Goal: Book appointment/travel/reservation

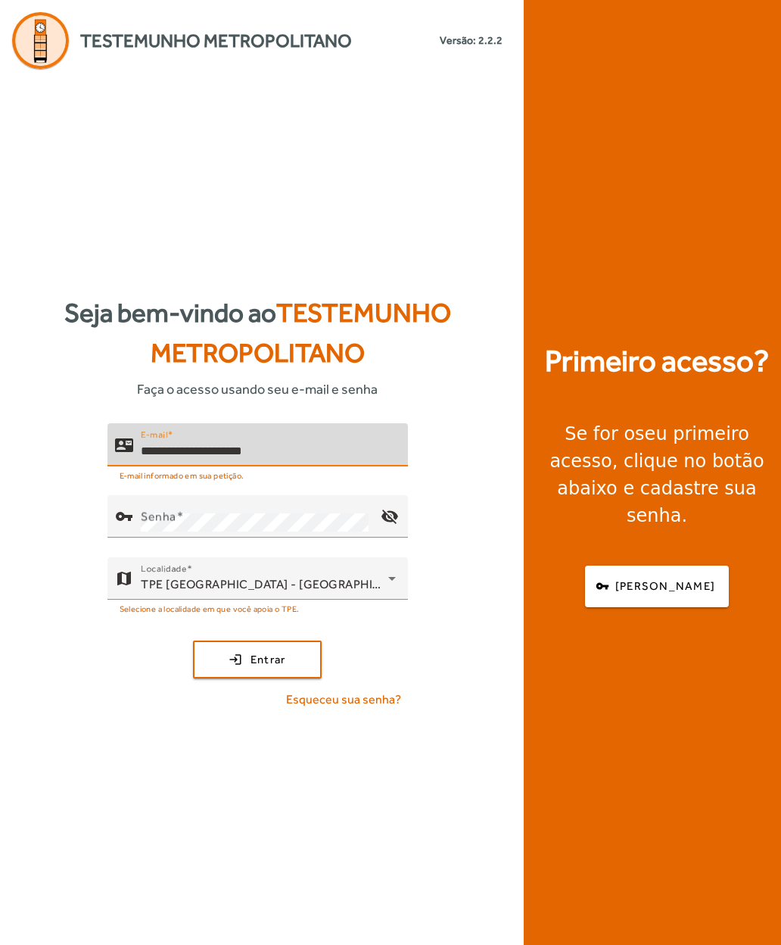
type input "**********"
click at [151, 524] on mat-label "Senha" at bounding box center [159, 516] width 36 height 14
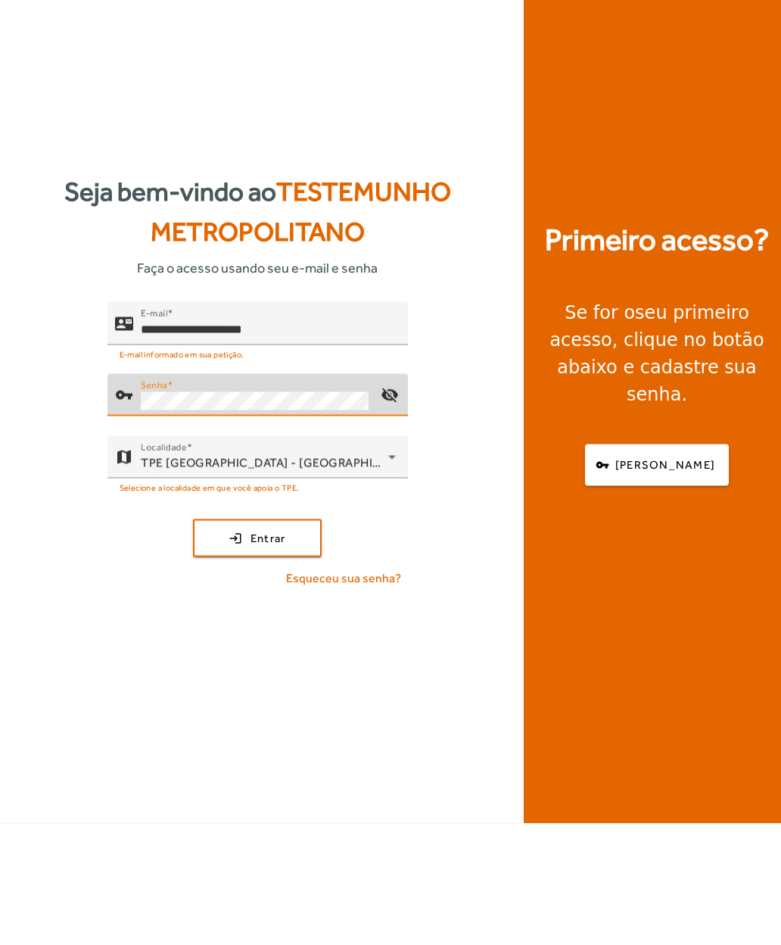
click at [223, 641] on span "submit" at bounding box center [258, 659] width 126 height 36
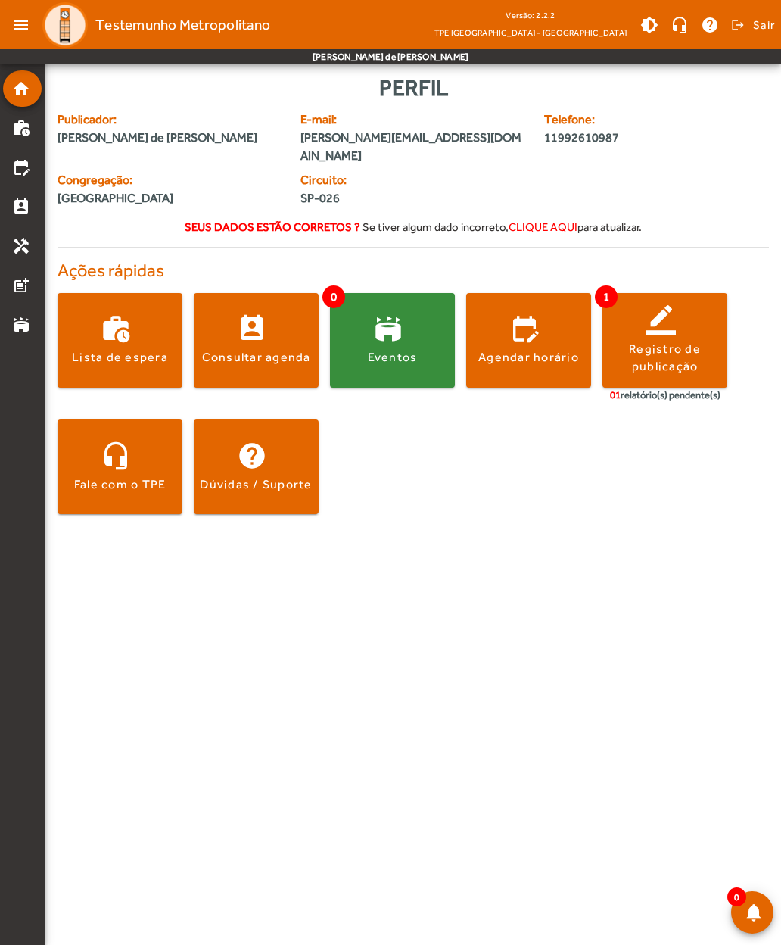
click at [233, 327] on span at bounding box center [256, 340] width 125 height 36
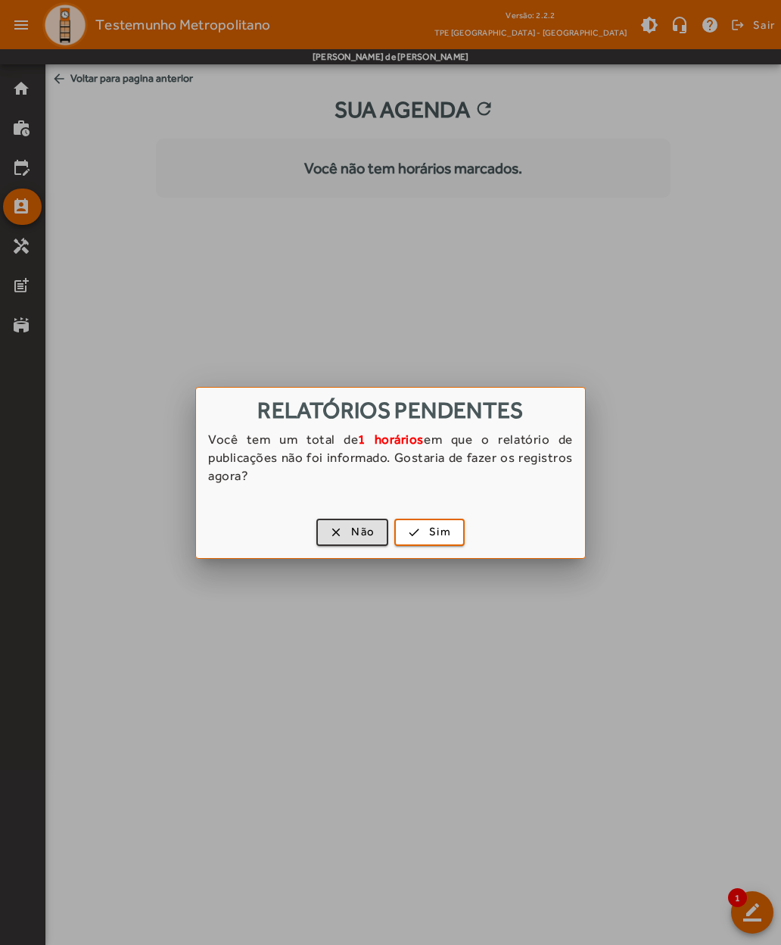
click at [335, 535] on span "button" at bounding box center [352, 532] width 69 height 36
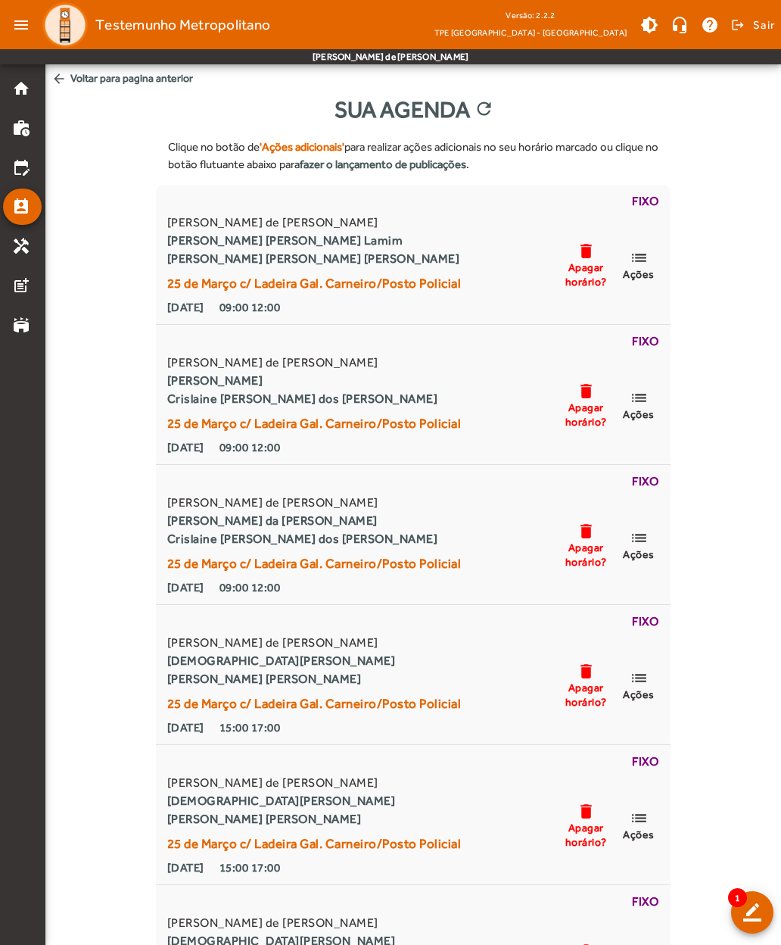
click at [70, 84] on span "arrow_back Voltar para pagina anterior" at bounding box center [413, 78] width 736 height 28
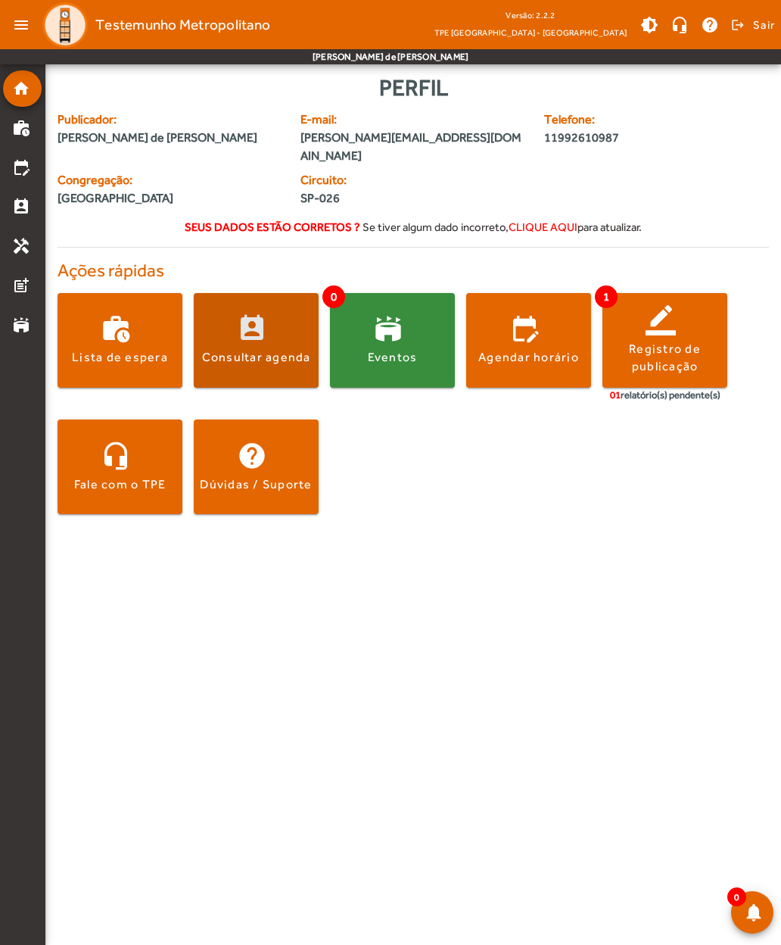
click at [241, 324] on span at bounding box center [256, 340] width 125 height 36
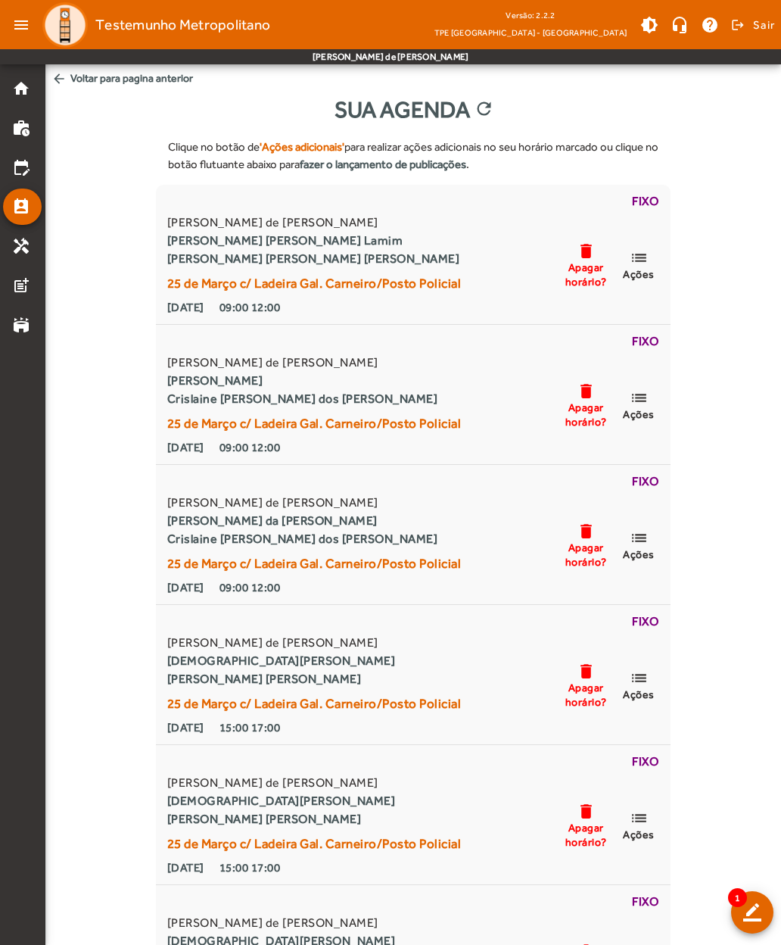
click at [76, 81] on span "arrow_back Voltar para pagina anterior" at bounding box center [413, 78] width 736 height 28
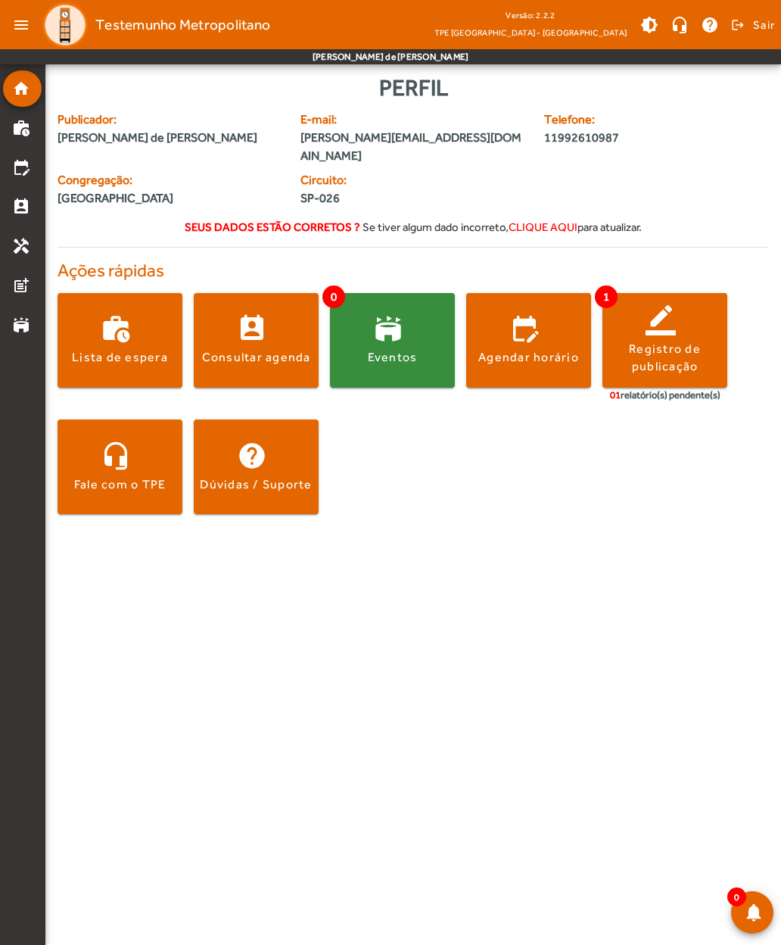
click at [514, 329] on span at bounding box center [528, 340] width 125 height 36
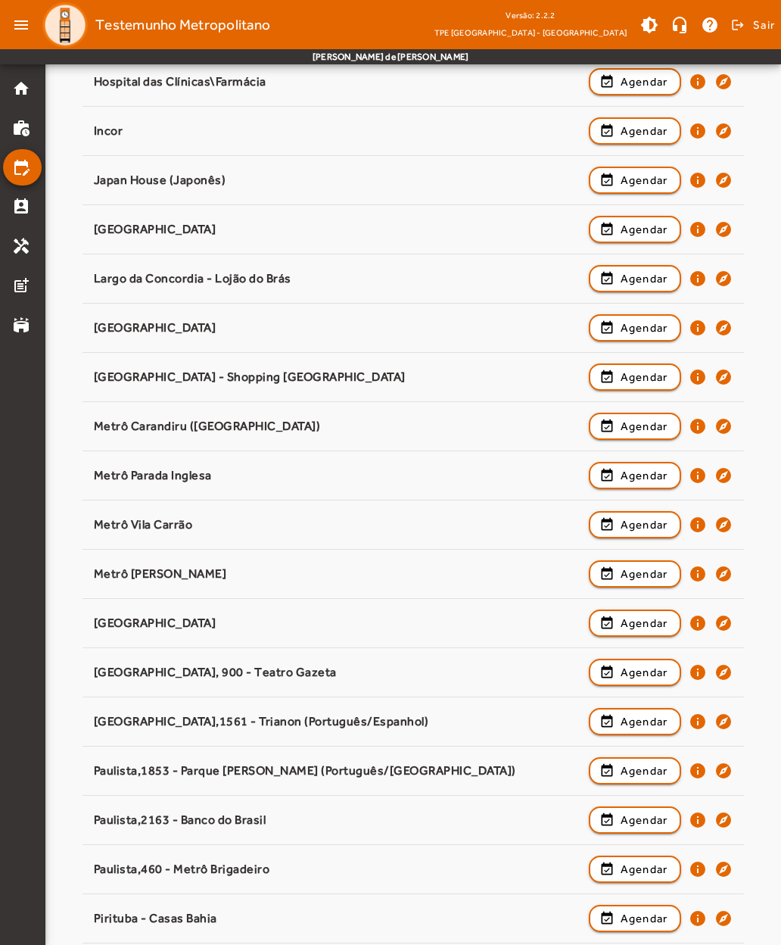
scroll to position [693, 0]
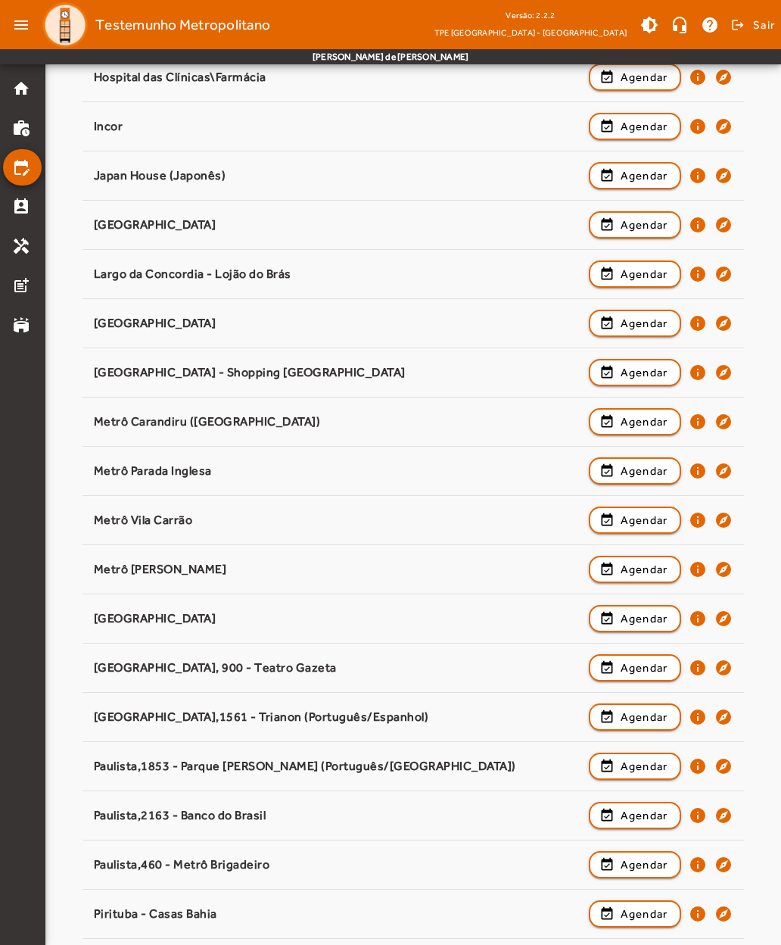
click at [605, 560] on span "button" at bounding box center [635, 569] width 90 height 36
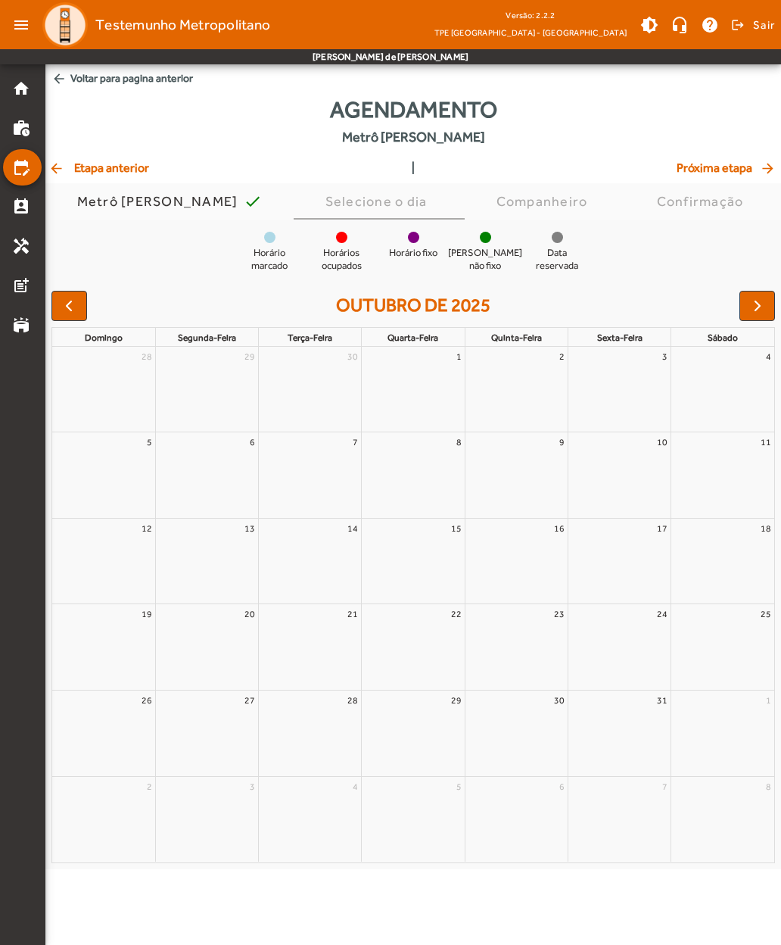
scroll to position [0, 0]
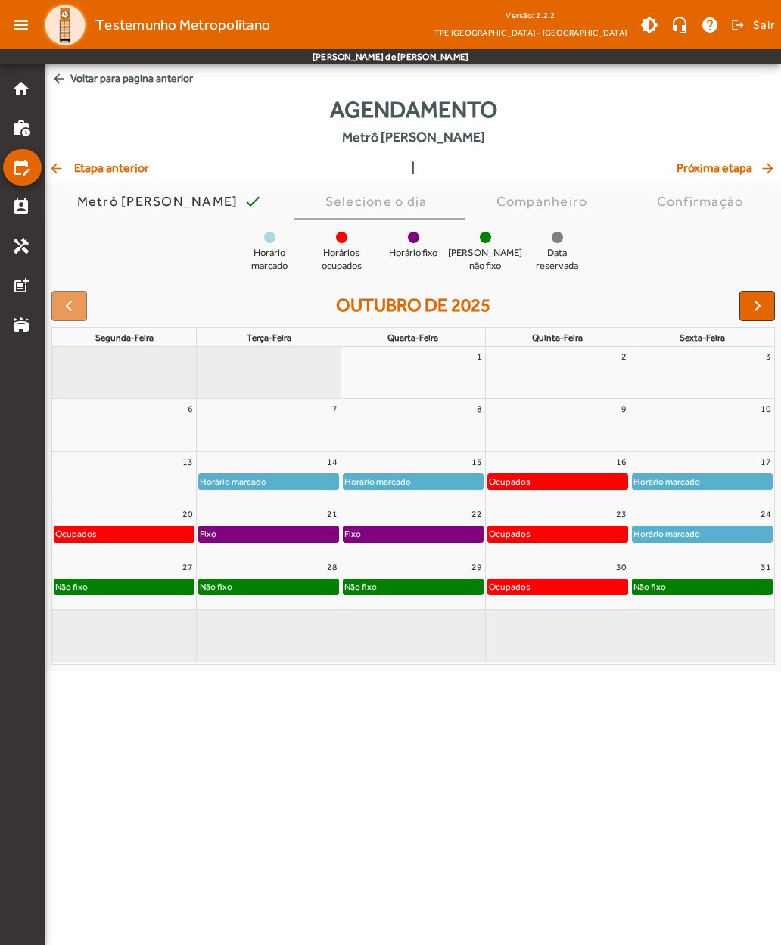
click at [746, 302] on button "button" at bounding box center [758, 306] width 36 height 30
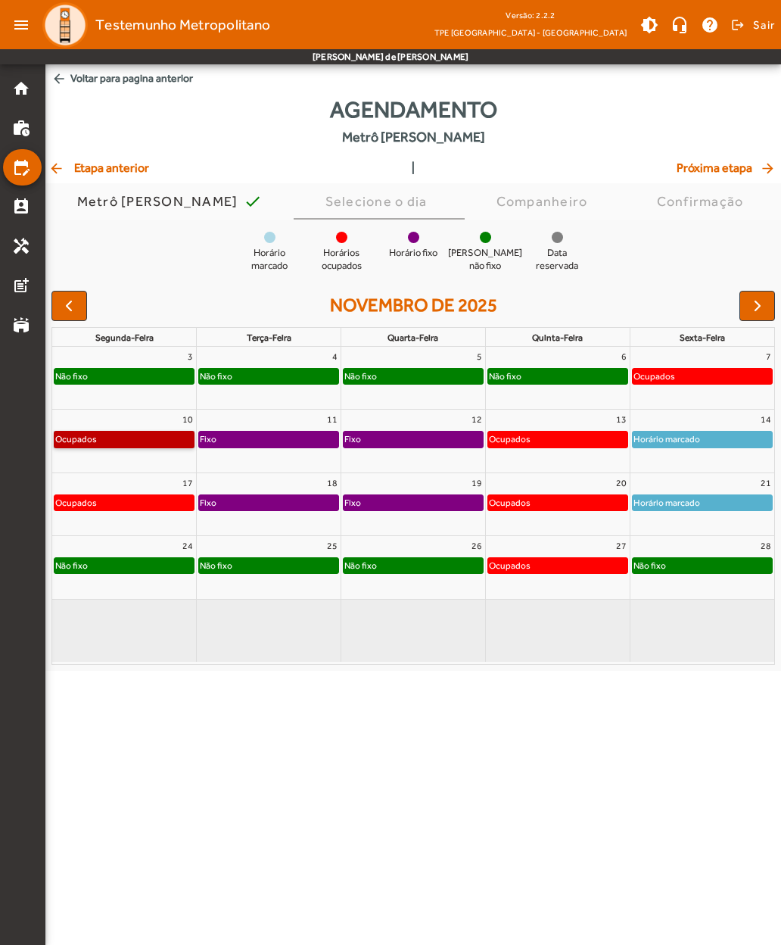
click at [68, 442] on link "Ocupados" at bounding box center [124, 439] width 141 height 17
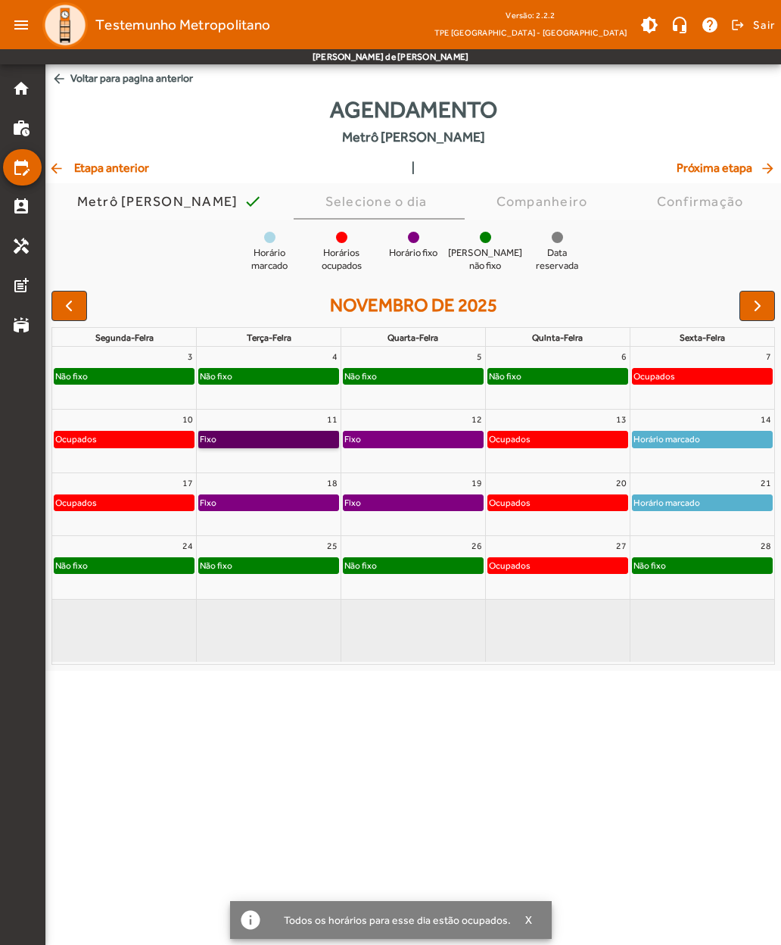
click at [223, 438] on link "Fixo" at bounding box center [268, 439] width 141 height 17
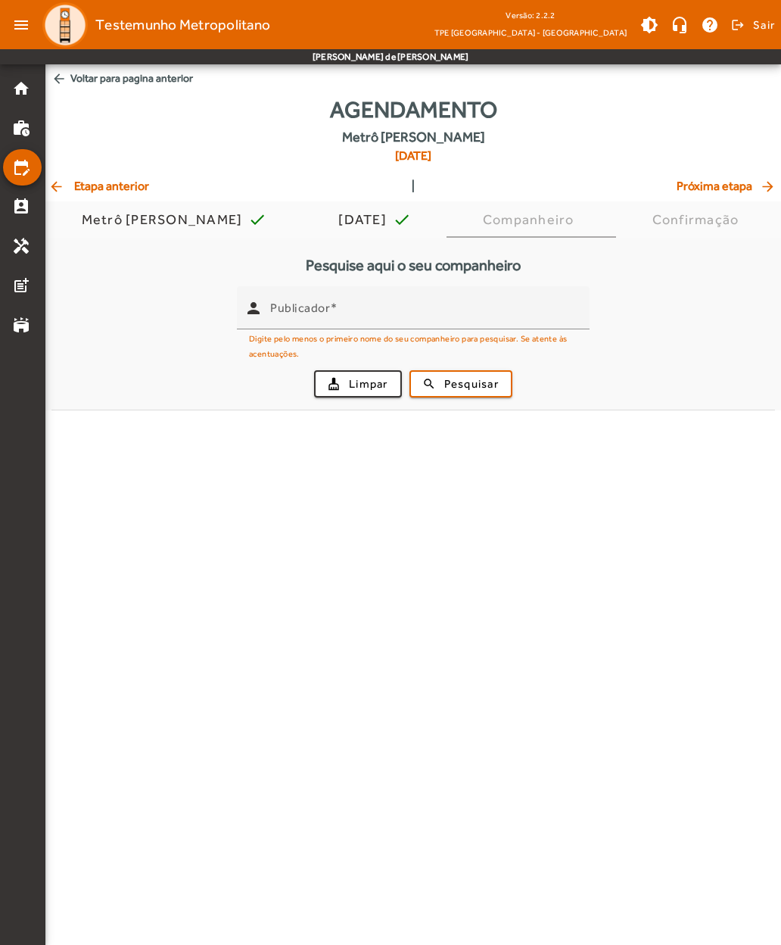
click at [69, 80] on span "arrow_back Voltar para pagina anterior" at bounding box center [413, 78] width 736 height 28
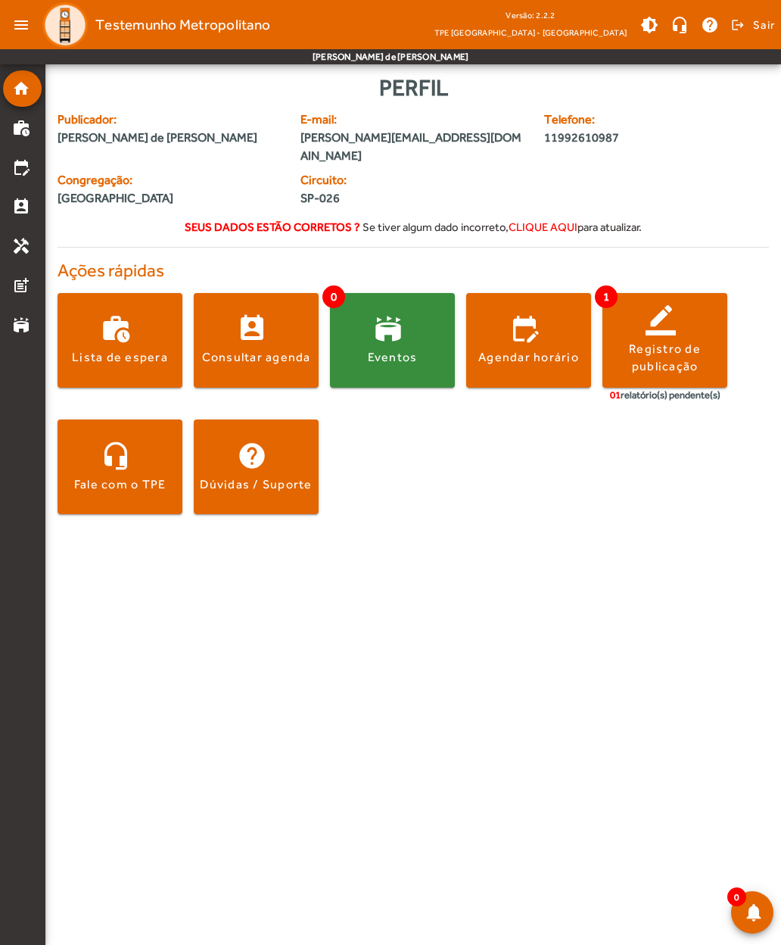
click at [522, 349] on div "Agendar horário" at bounding box center [528, 357] width 101 height 17
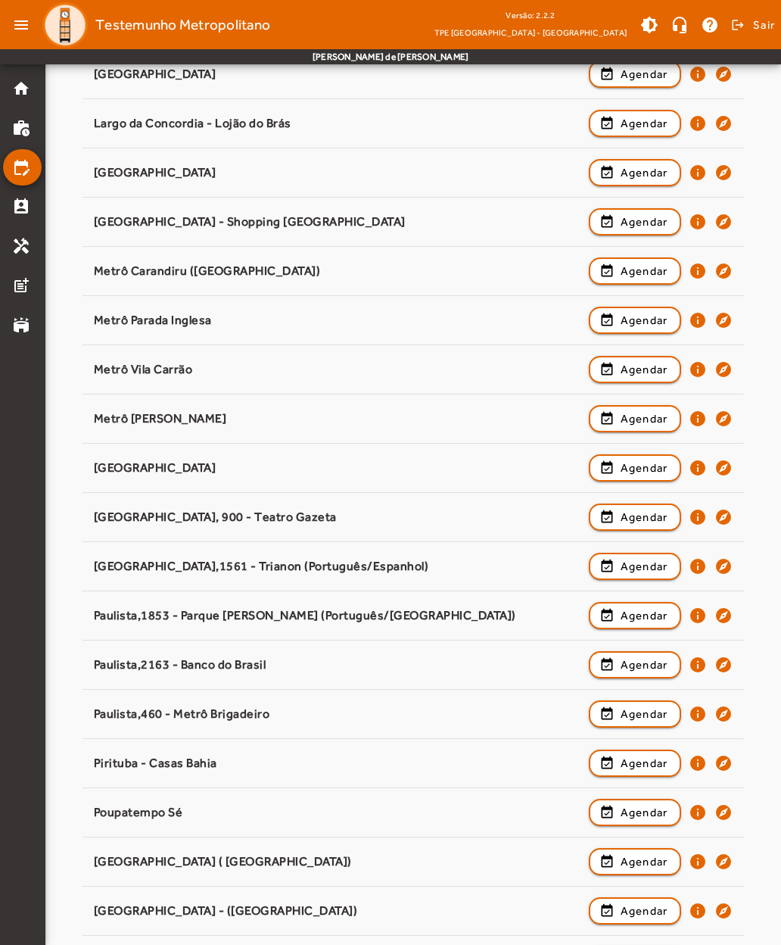
scroll to position [851, 0]
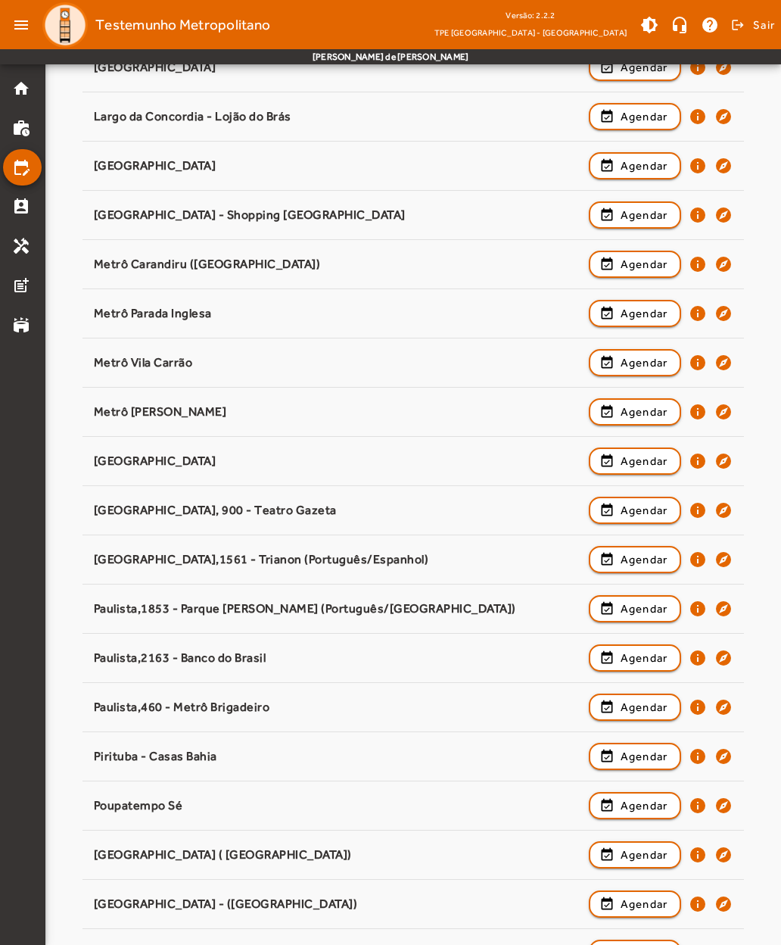
click at [115, 419] on div "[GEOGRAPHIC_DATA][PERSON_NAME] event_available Agendar info explore" at bounding box center [414, 411] width 640 height 33
click at [605, 412] on span "button" at bounding box center [635, 412] width 90 height 36
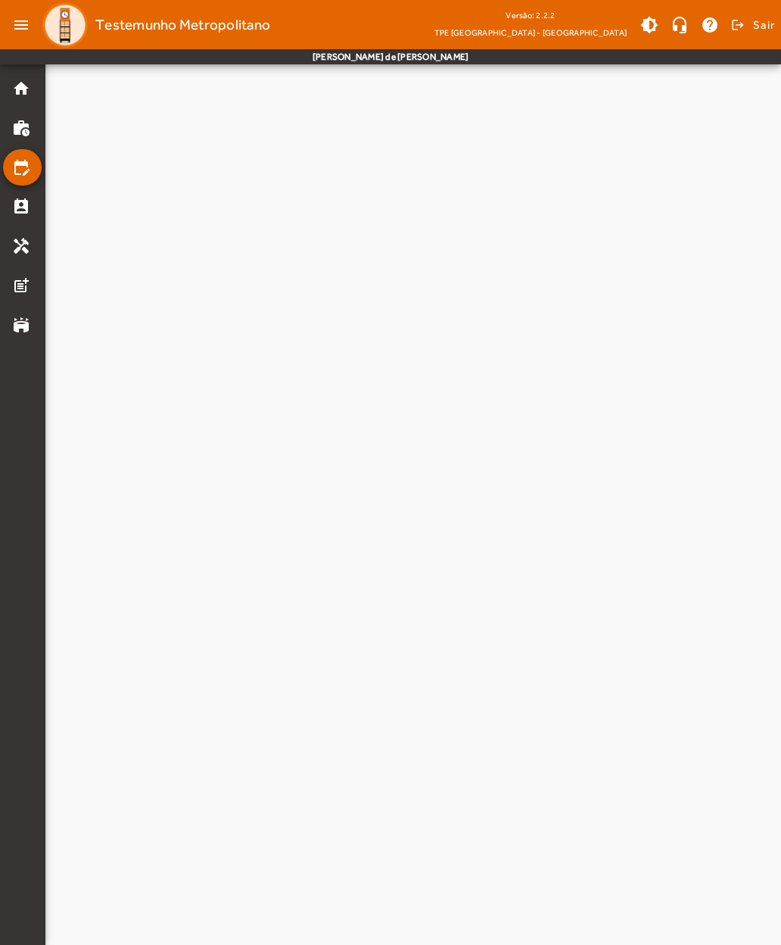
scroll to position [0, 0]
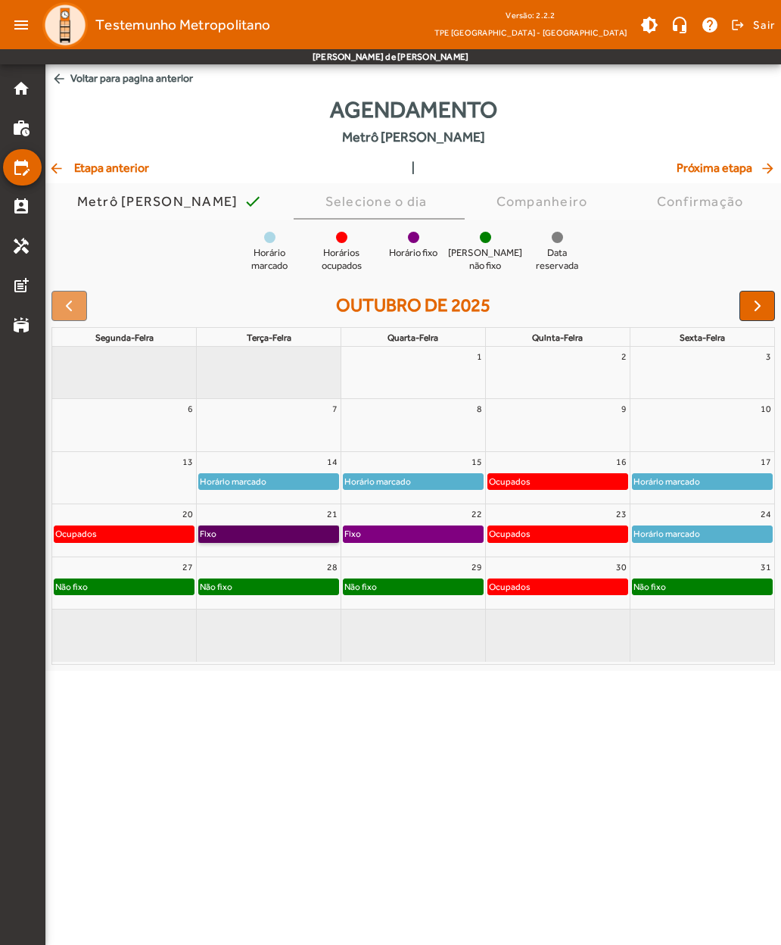
click at [231, 539] on link "Fixo" at bounding box center [268, 533] width 141 height 17
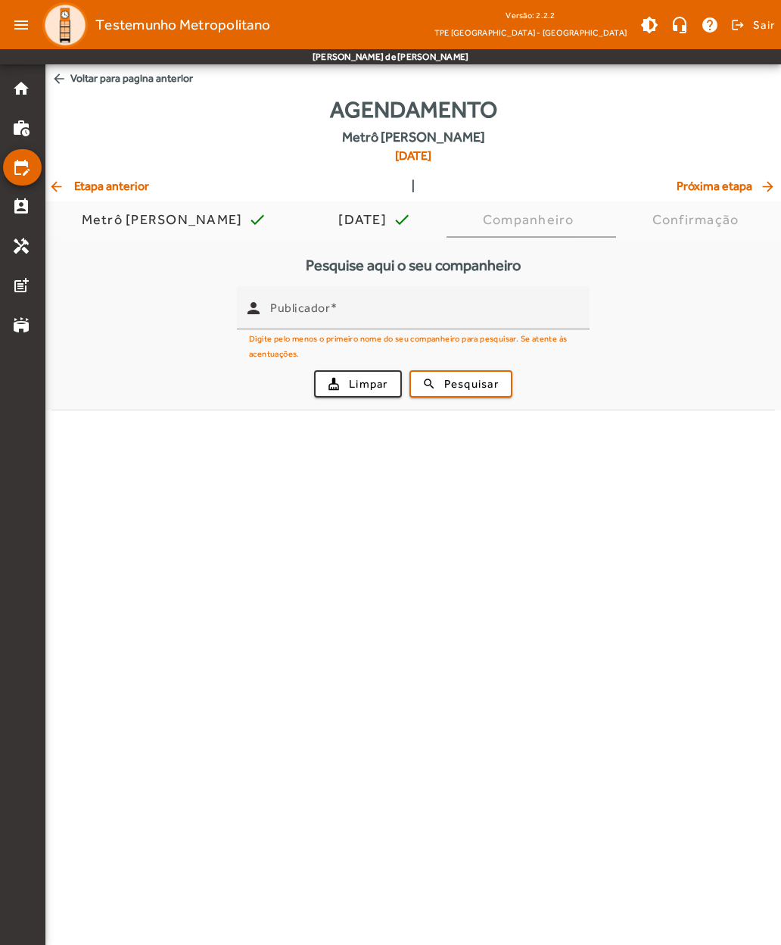
click at [290, 320] on input "Publicador" at bounding box center [423, 314] width 307 height 18
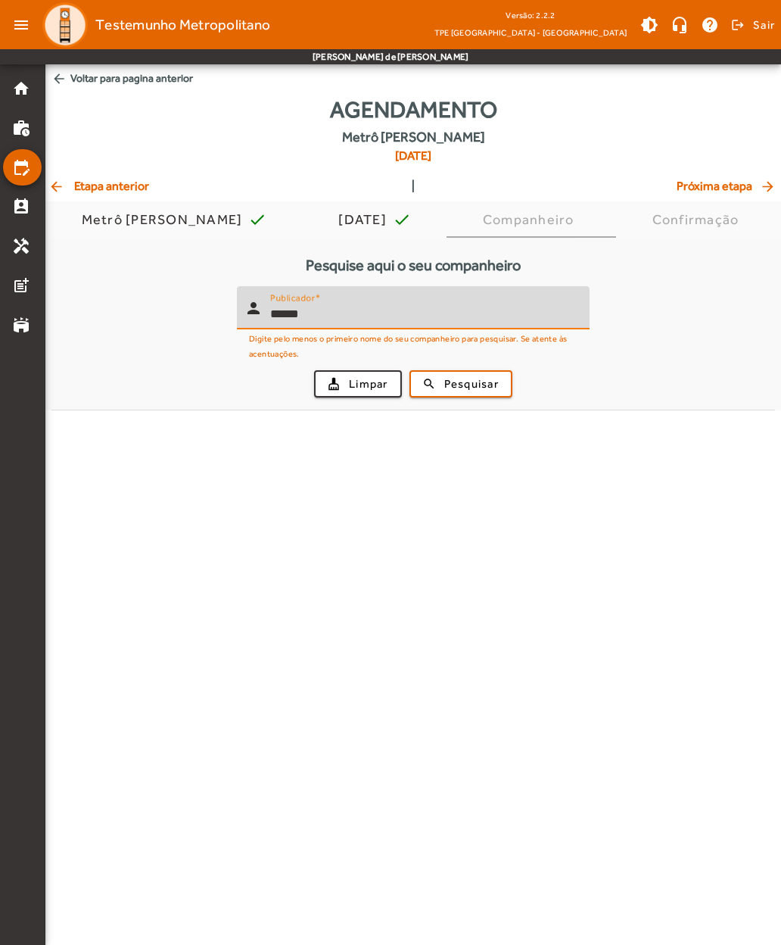
type input "******"
click at [444, 379] on span "Pesquisar" at bounding box center [471, 383] width 55 height 17
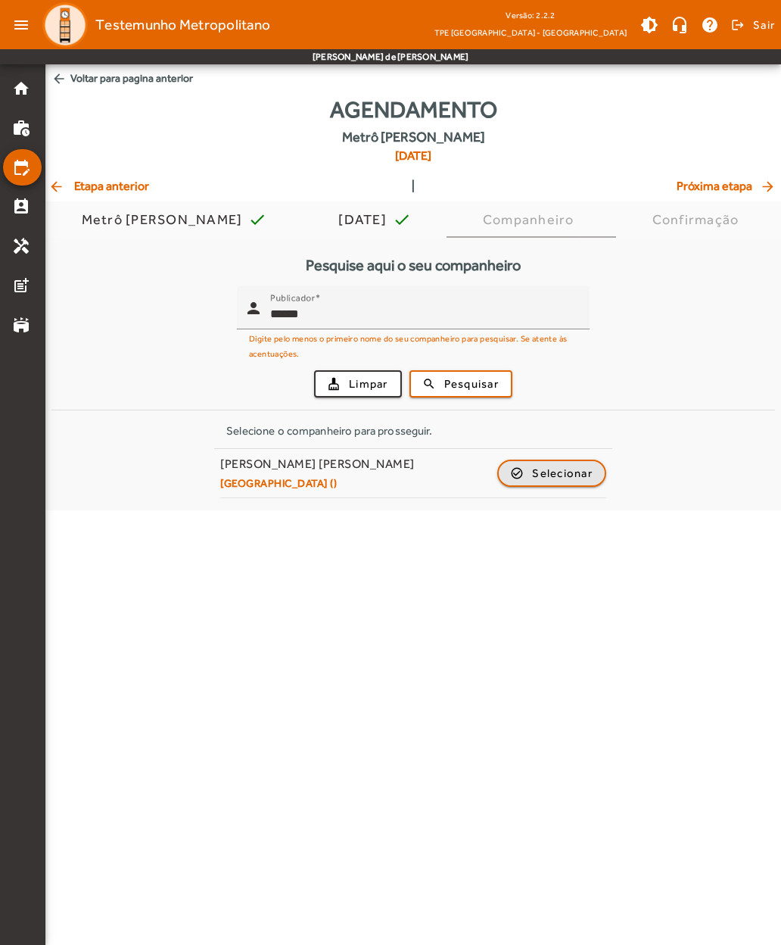
click at [520, 467] on span "button" at bounding box center [552, 473] width 106 height 36
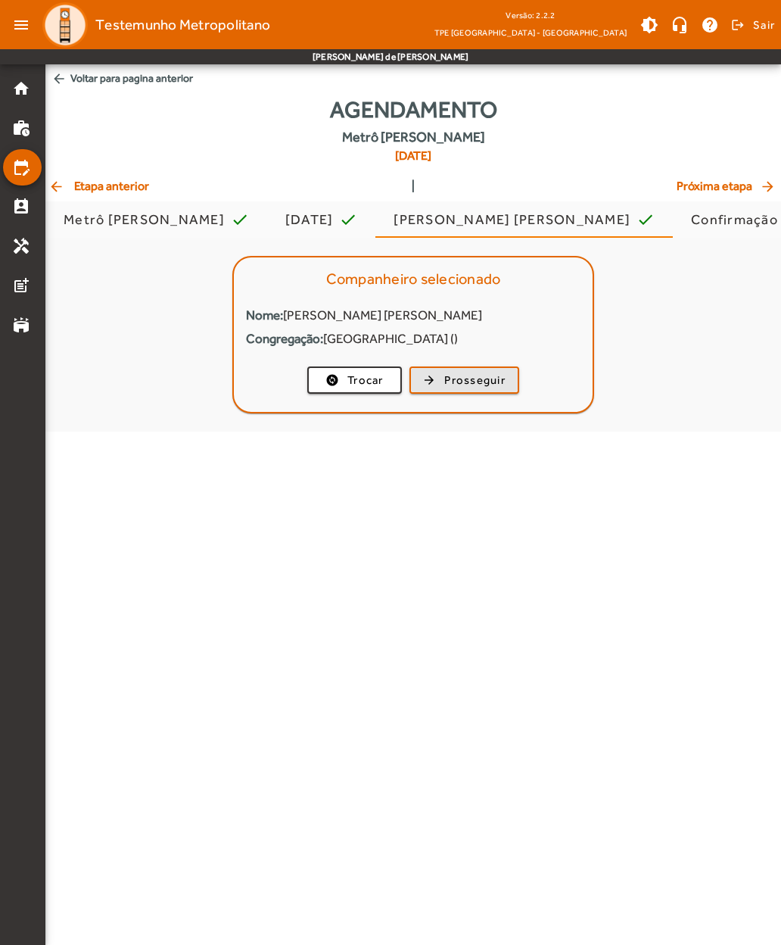
click at [447, 376] on span "Prosseguir" at bounding box center [474, 380] width 61 height 17
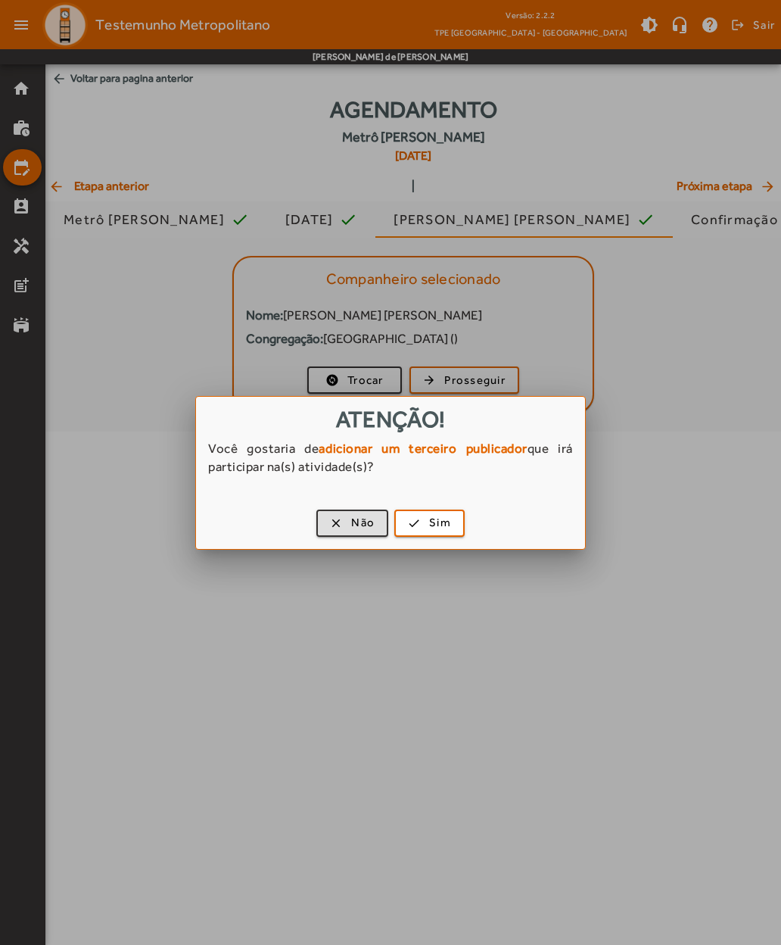
click at [333, 523] on span "button" at bounding box center [352, 523] width 69 height 36
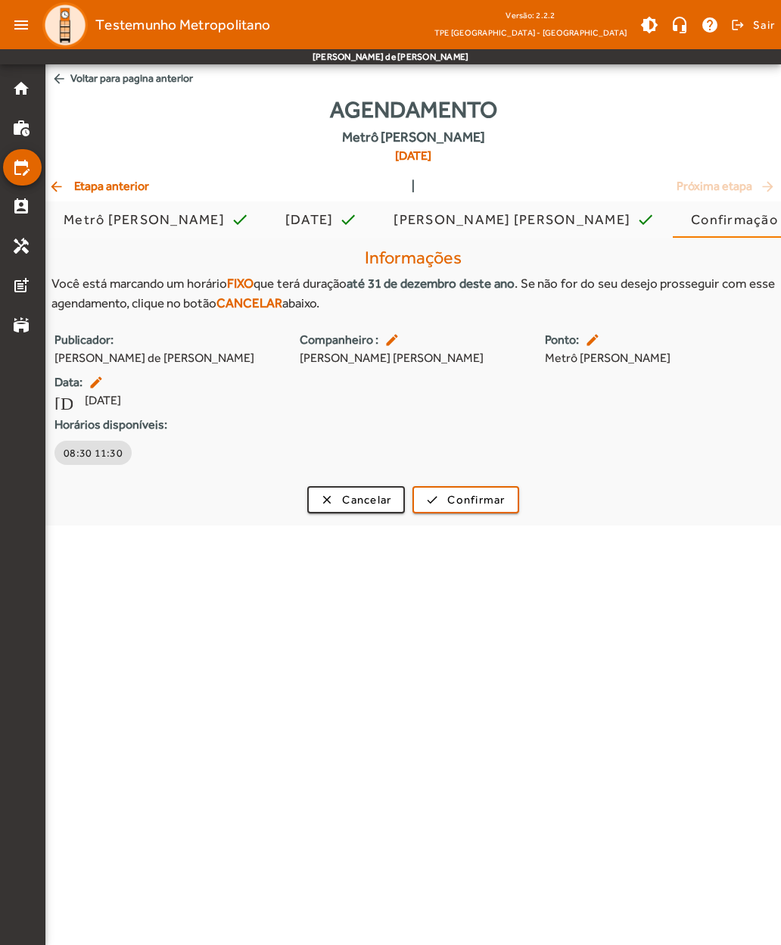
click at [71, 84] on span "arrow_back Voltar para pagina anterior" at bounding box center [413, 78] width 736 height 28
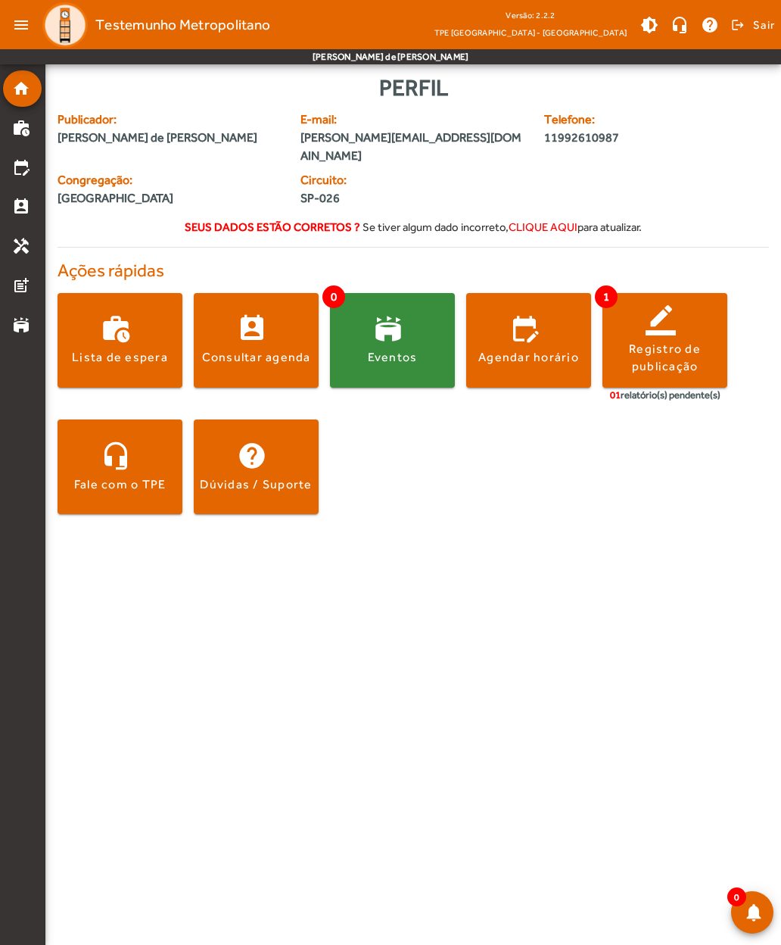
click at [516, 322] on span at bounding box center [528, 340] width 125 height 36
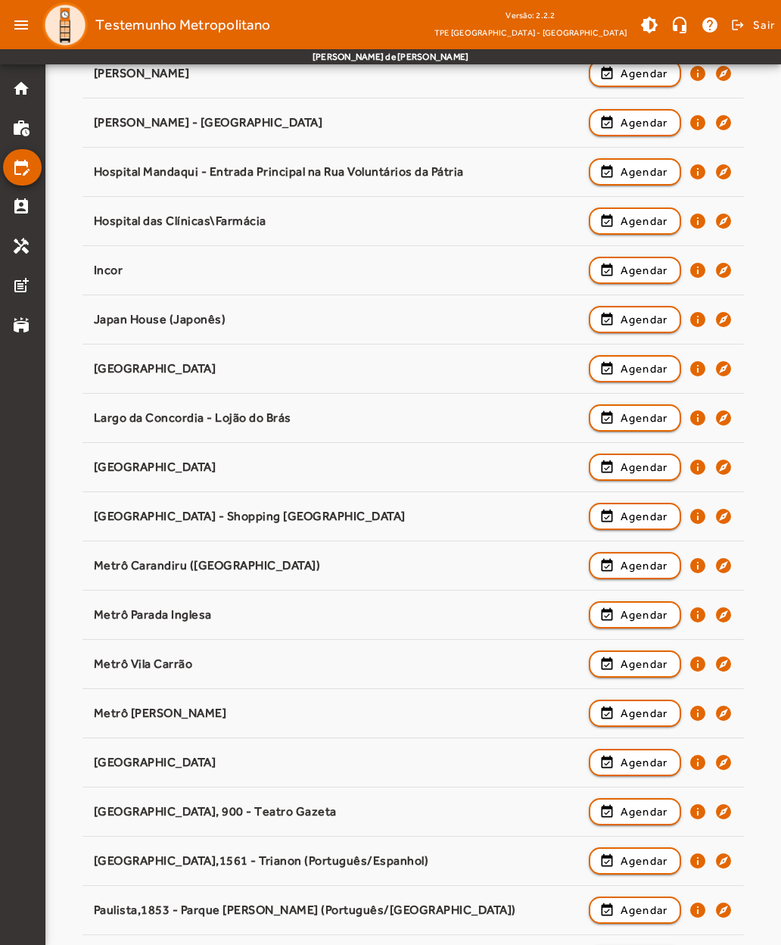
scroll to position [552, 0]
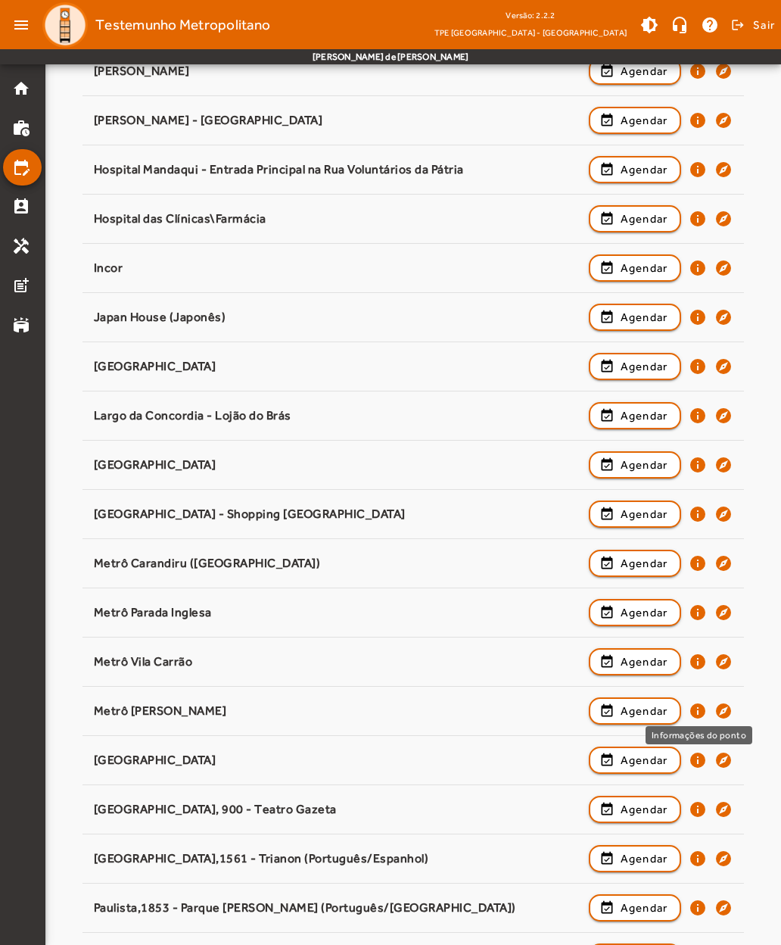
click at [693, 709] on mat-icon "info" at bounding box center [698, 711] width 18 height 18
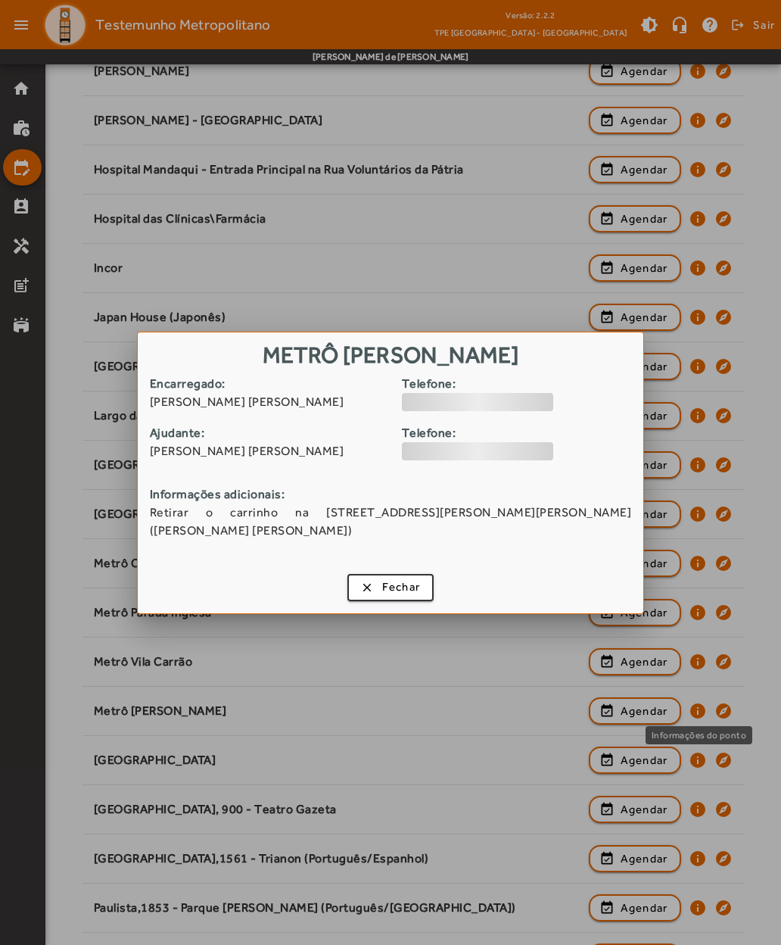
scroll to position [0, 0]
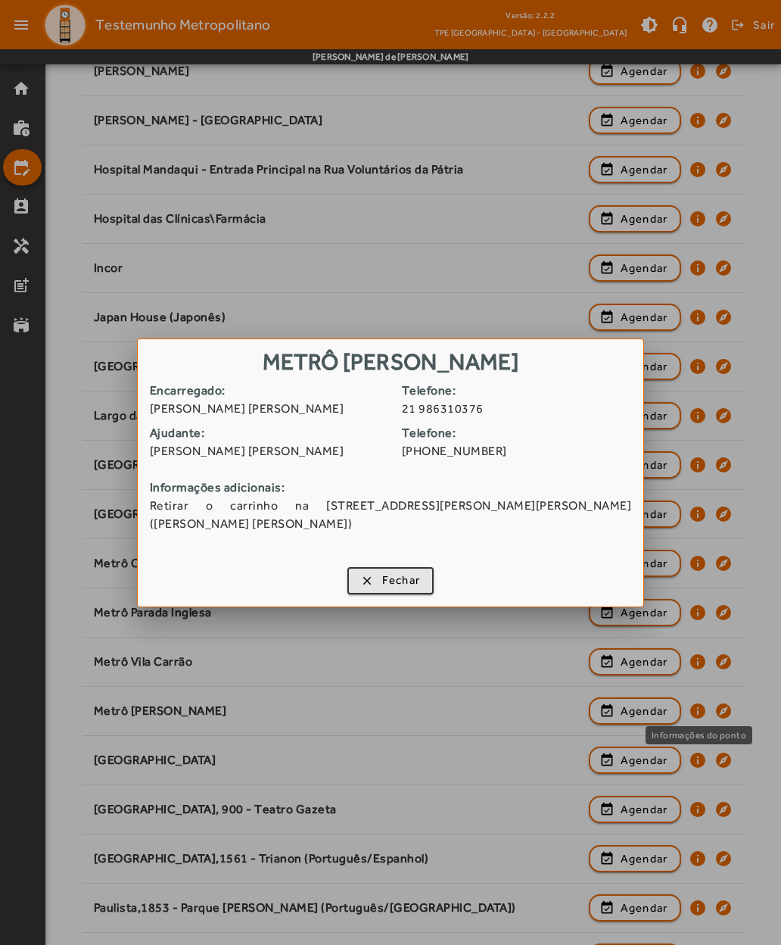
click at [368, 582] on span "button" at bounding box center [391, 580] width 84 height 36
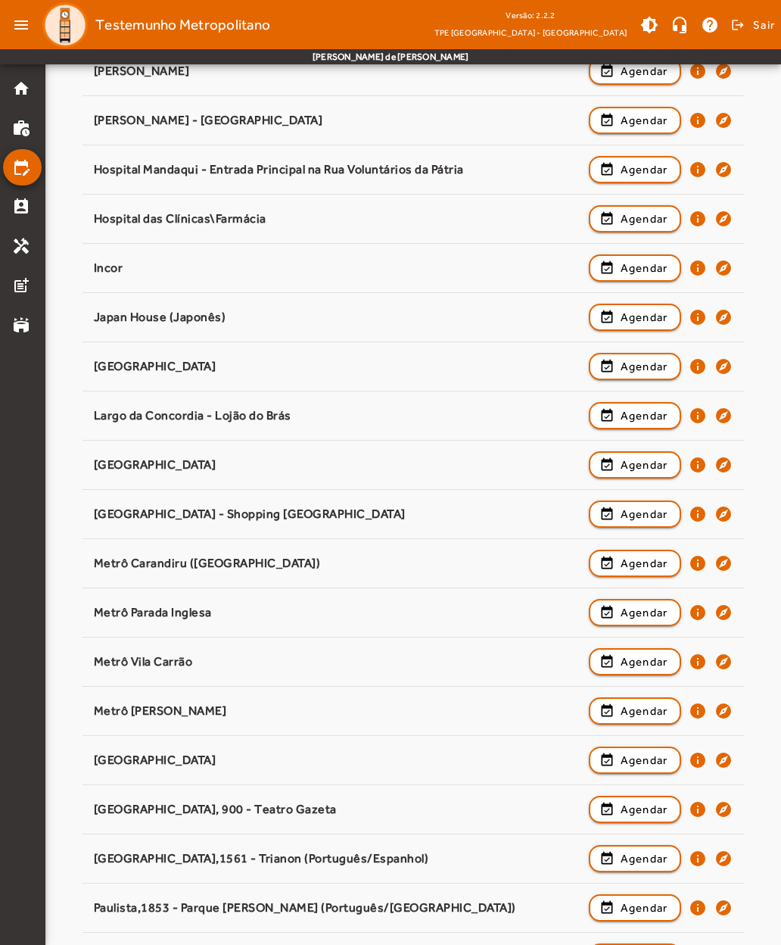
click at [691, 762] on mat-icon "info" at bounding box center [698, 760] width 18 height 18
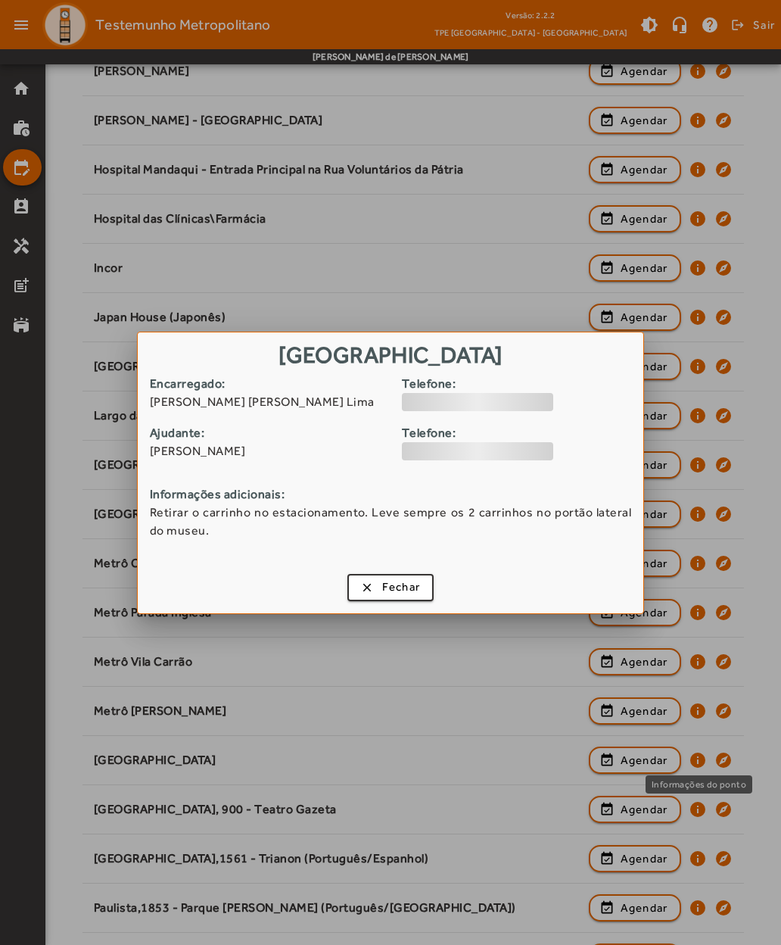
scroll to position [0, 0]
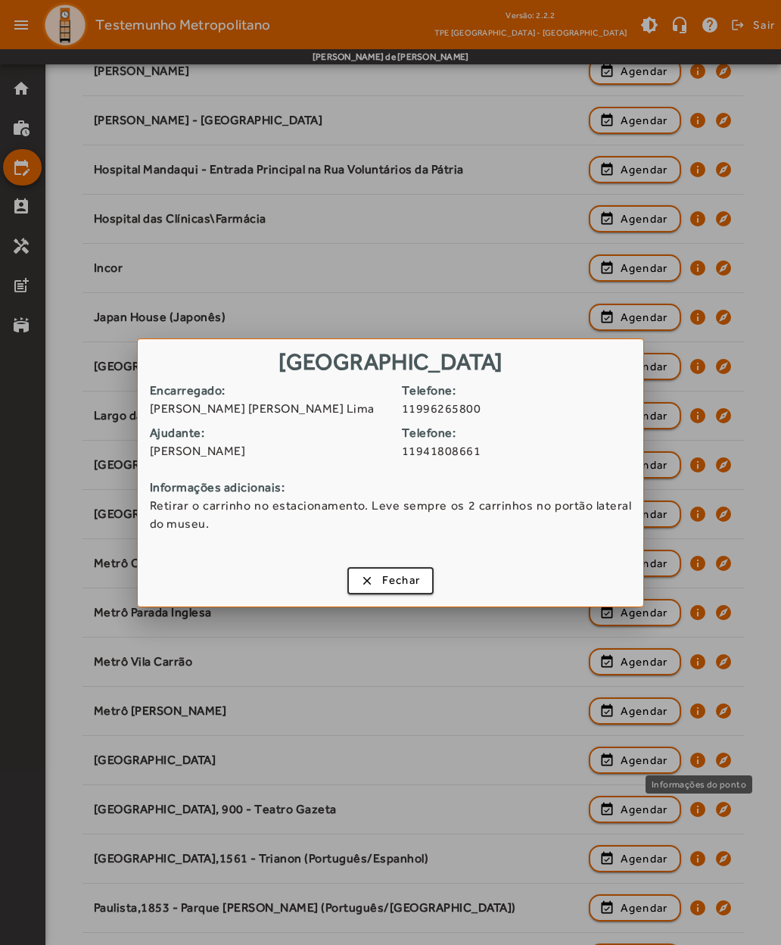
click at [361, 578] on span "button" at bounding box center [391, 580] width 84 height 36
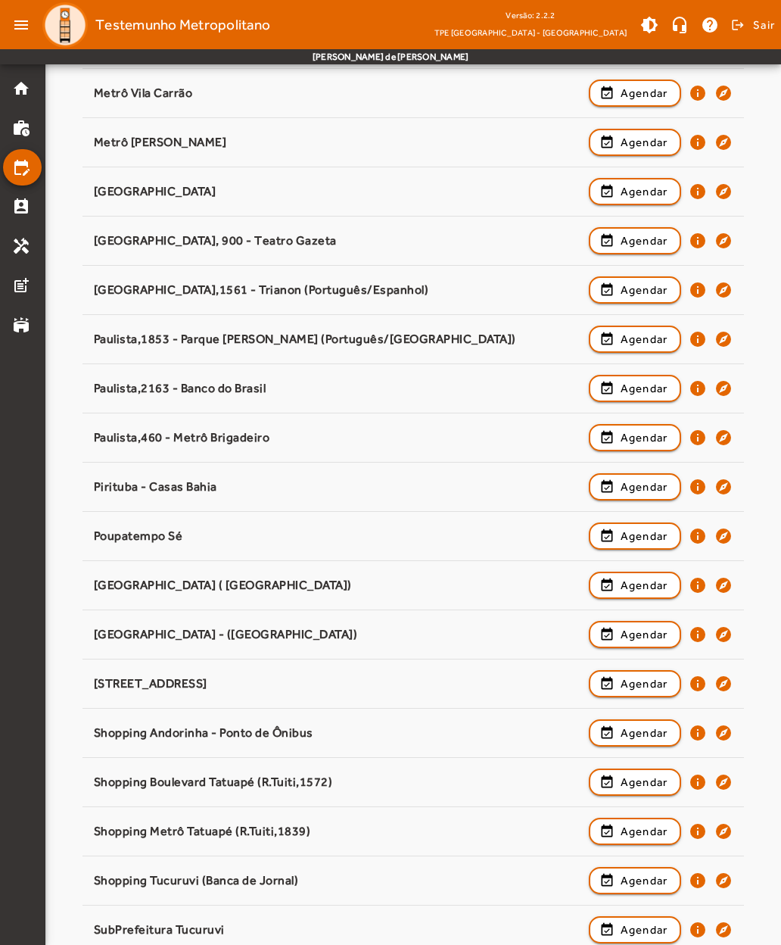
scroll to position [1129, 0]
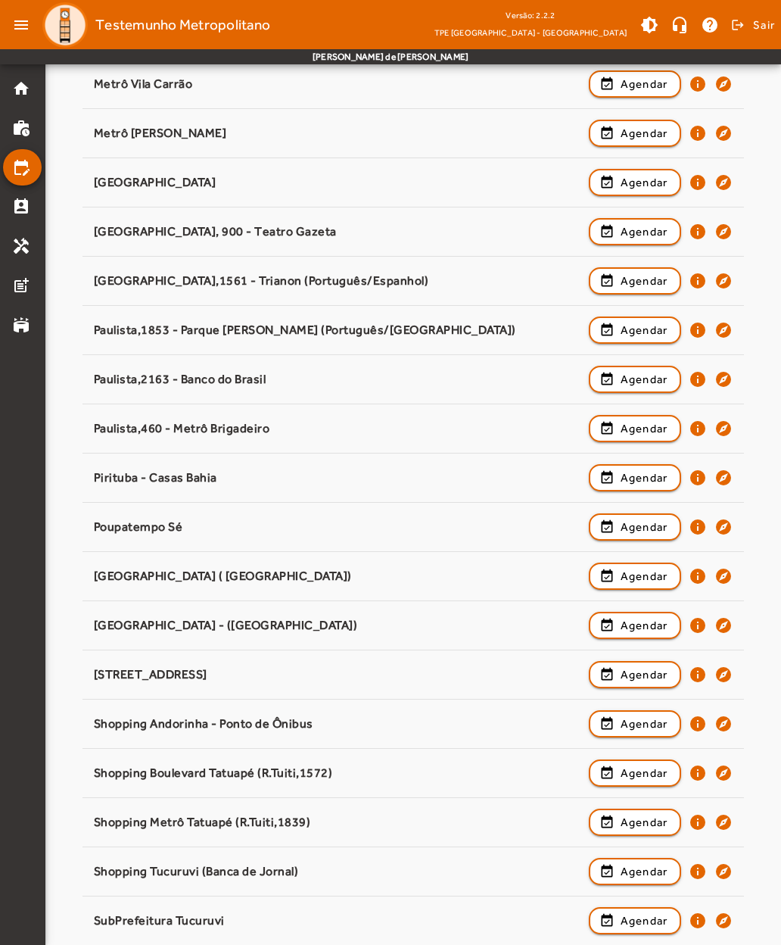
click at [693, 770] on mat-icon "info" at bounding box center [698, 773] width 18 height 18
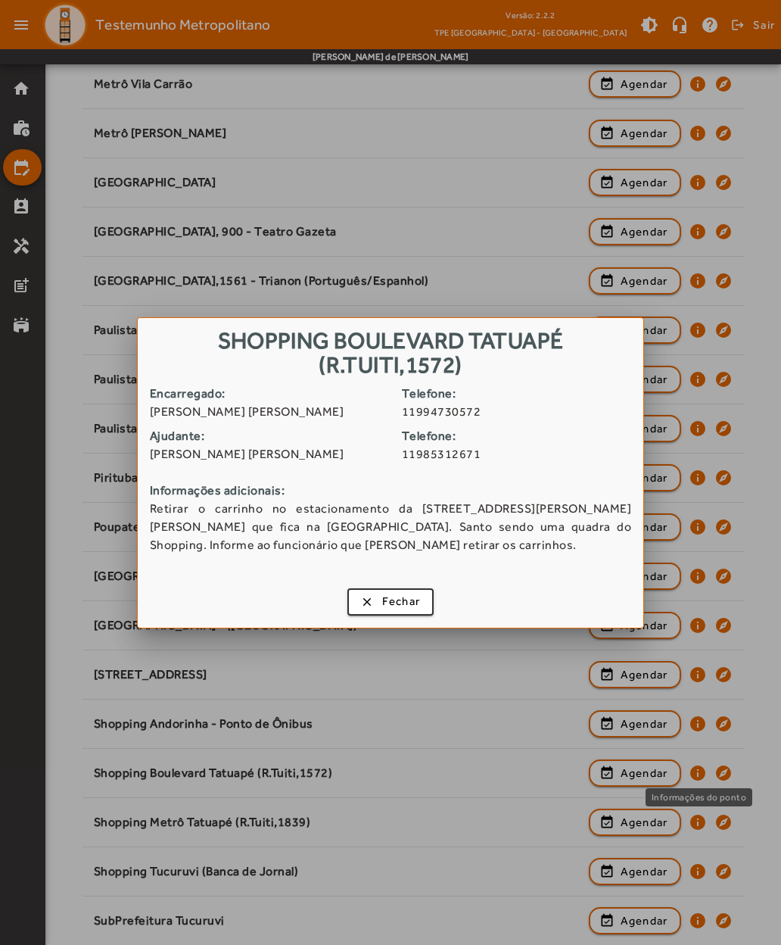
click at [369, 607] on span "button" at bounding box center [391, 602] width 84 height 36
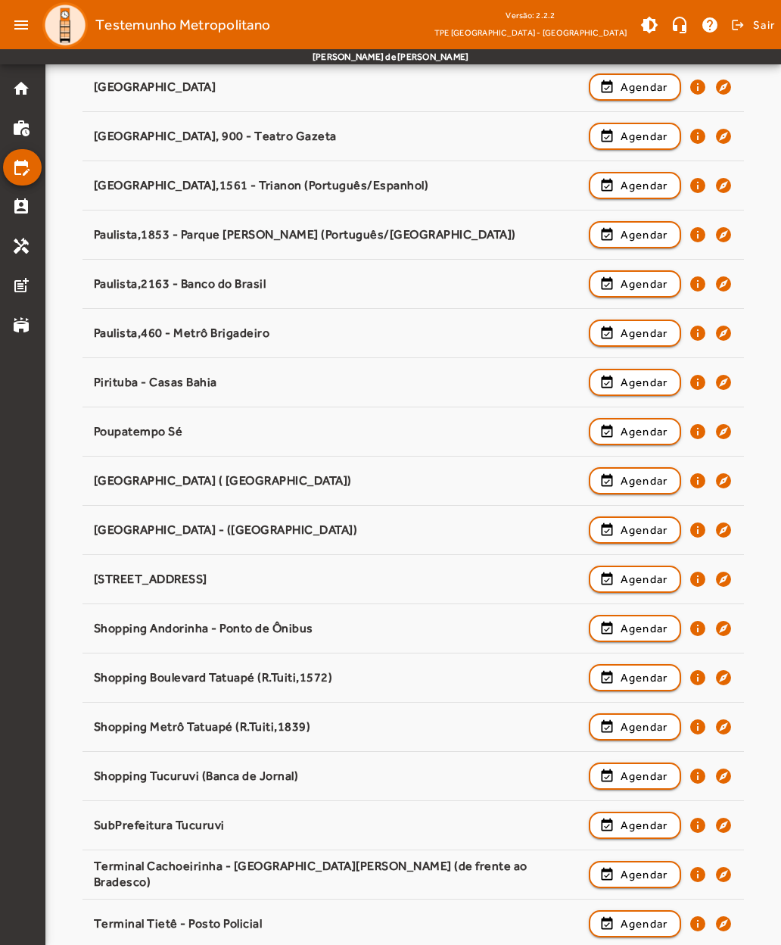
scroll to position [1224, 0]
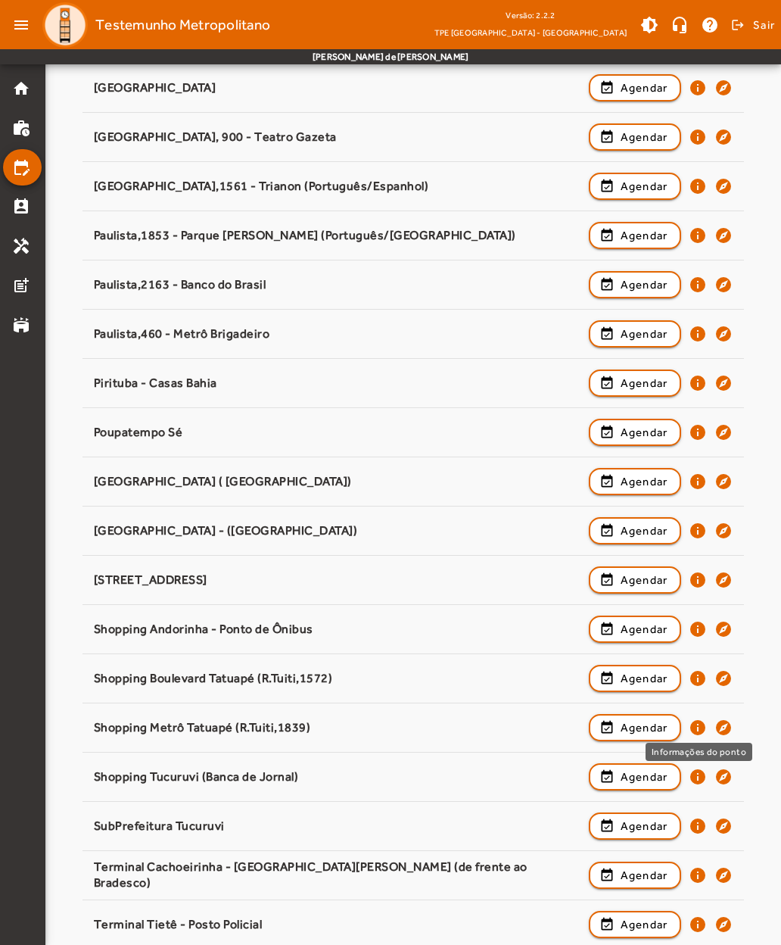
click at [693, 728] on mat-icon "info" at bounding box center [698, 727] width 18 height 18
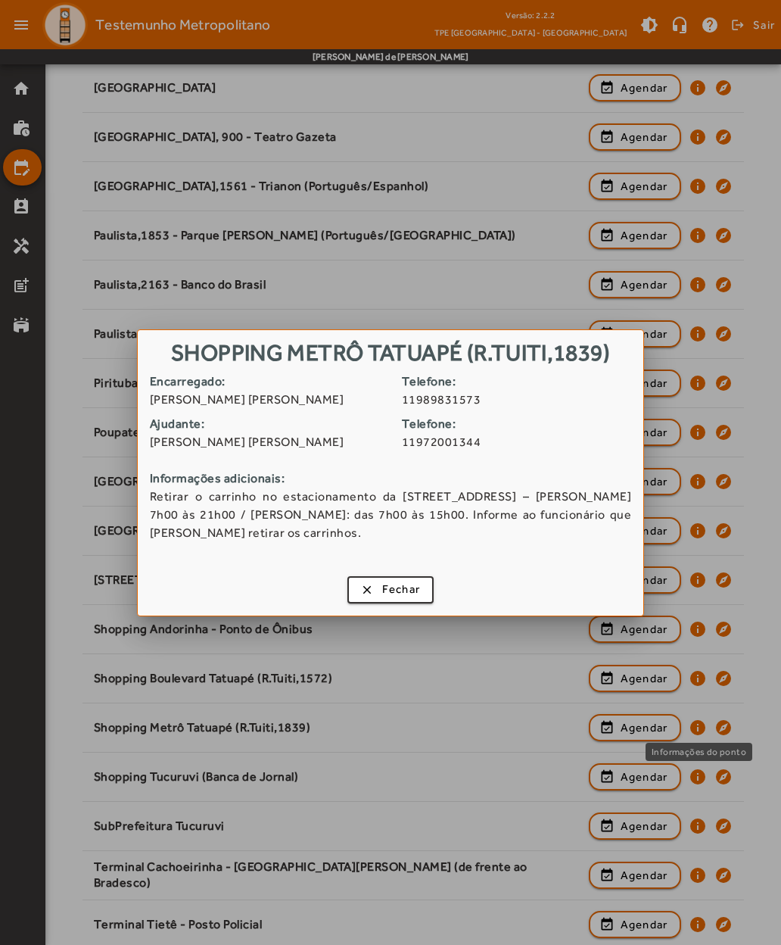
click at [375, 581] on span "button" at bounding box center [391, 590] width 84 height 36
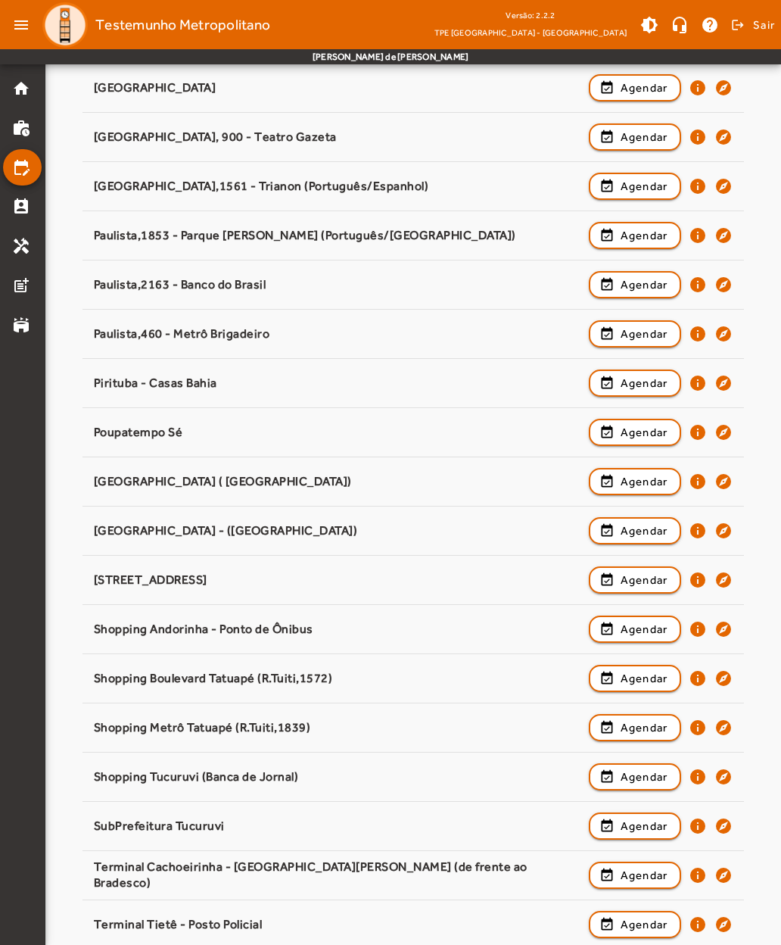
scroll to position [1224, 0]
click at [617, 725] on span "button" at bounding box center [635, 727] width 90 height 36
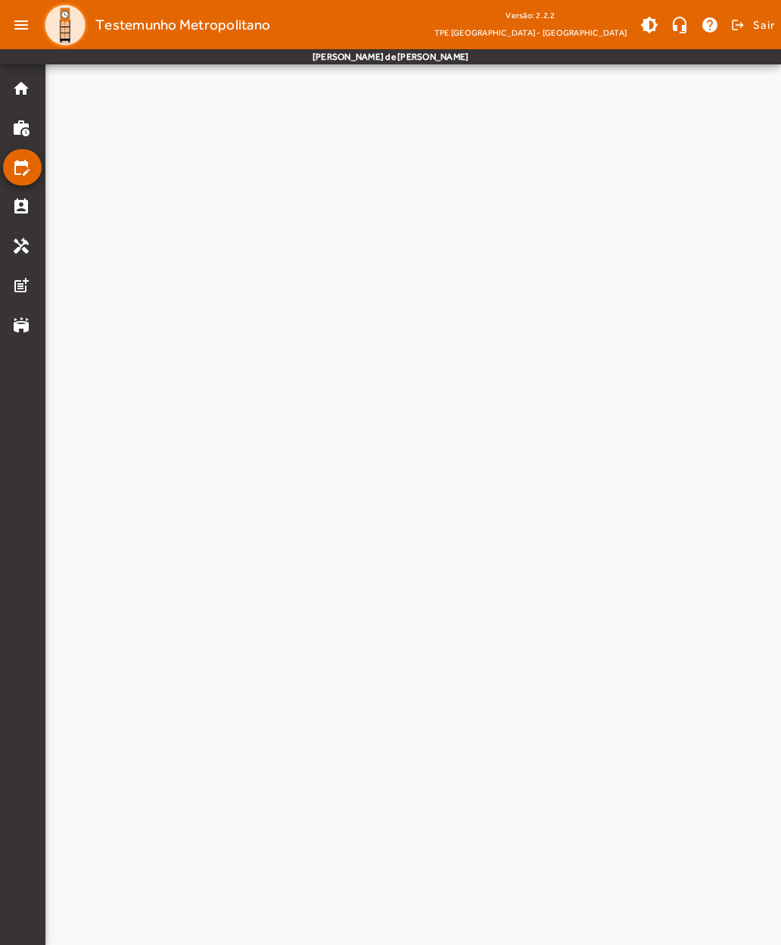
scroll to position [0, 0]
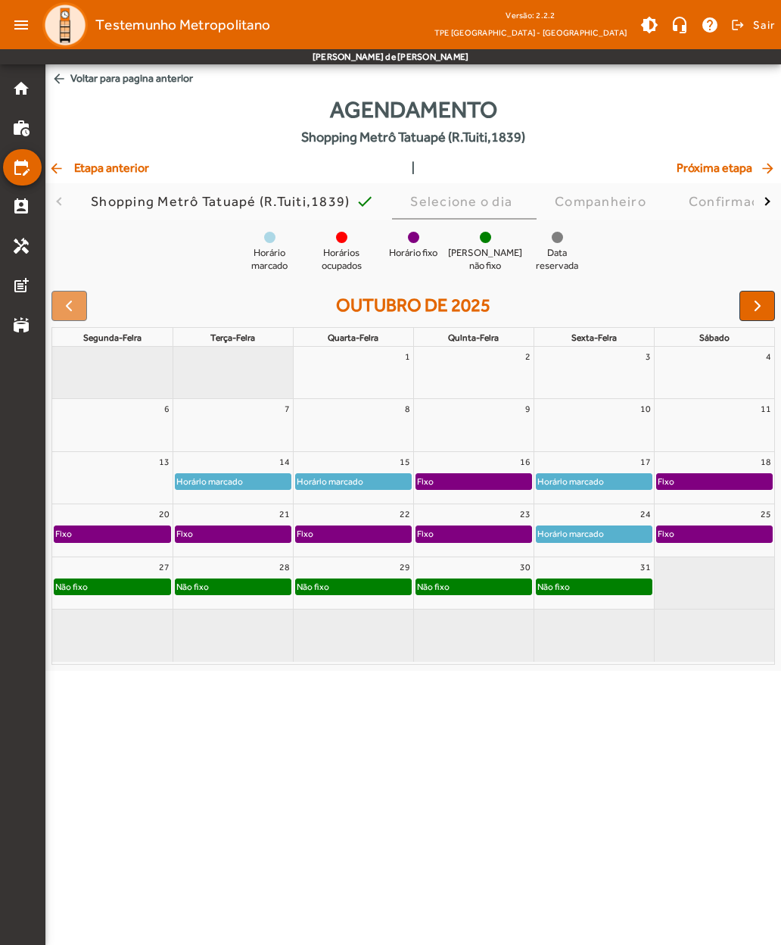
click at [753, 309] on span "button" at bounding box center [758, 306] width 18 height 18
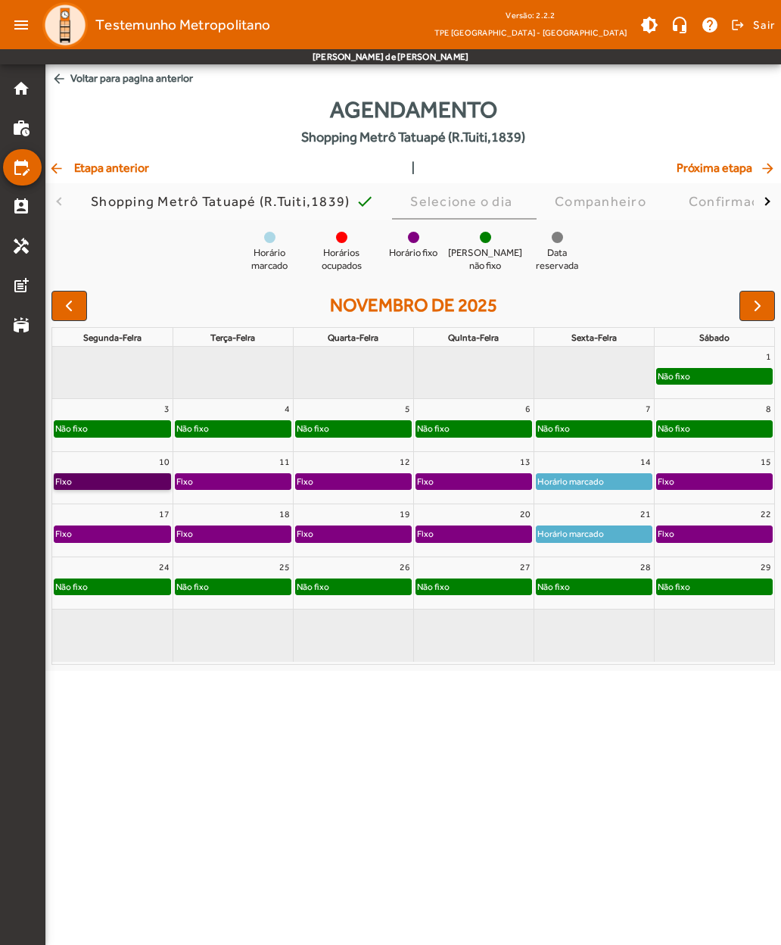
click at [79, 481] on link "Fixo" at bounding box center [112, 481] width 117 height 17
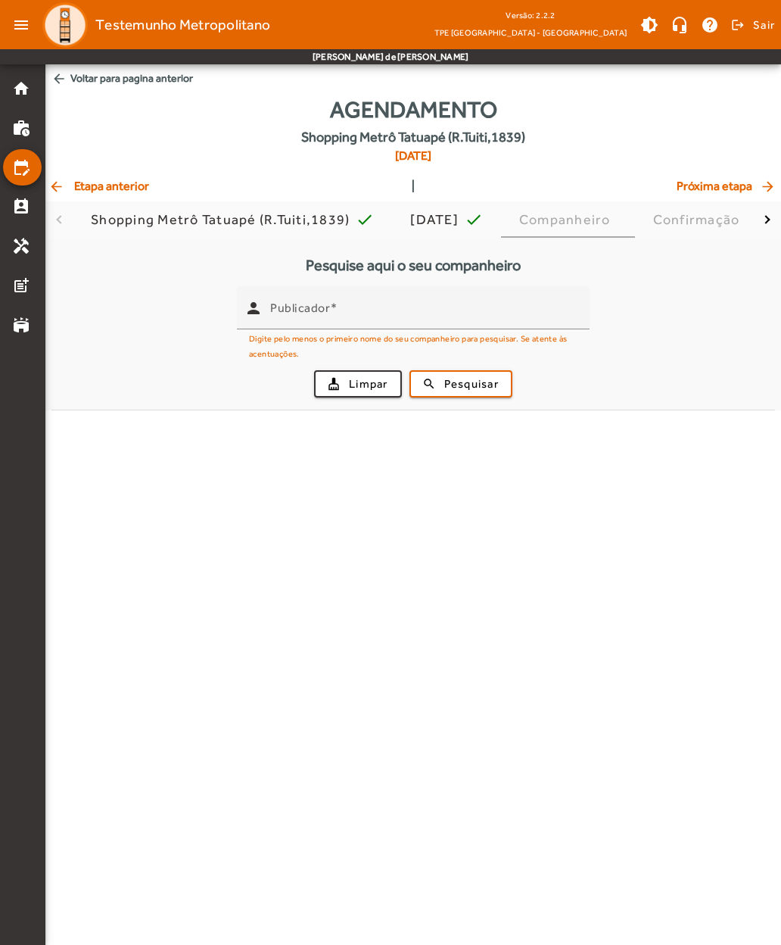
click at [289, 319] on input "Publicador" at bounding box center [423, 314] width 307 height 18
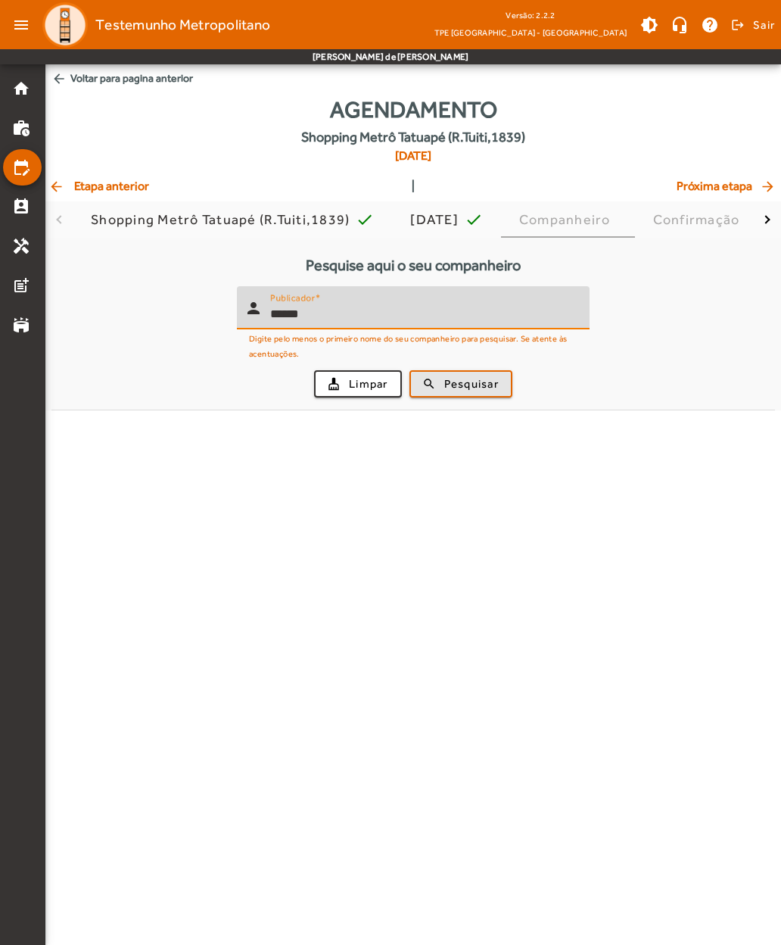
type input "******"
click at [452, 380] on span "Pesquisar" at bounding box center [471, 383] width 55 height 17
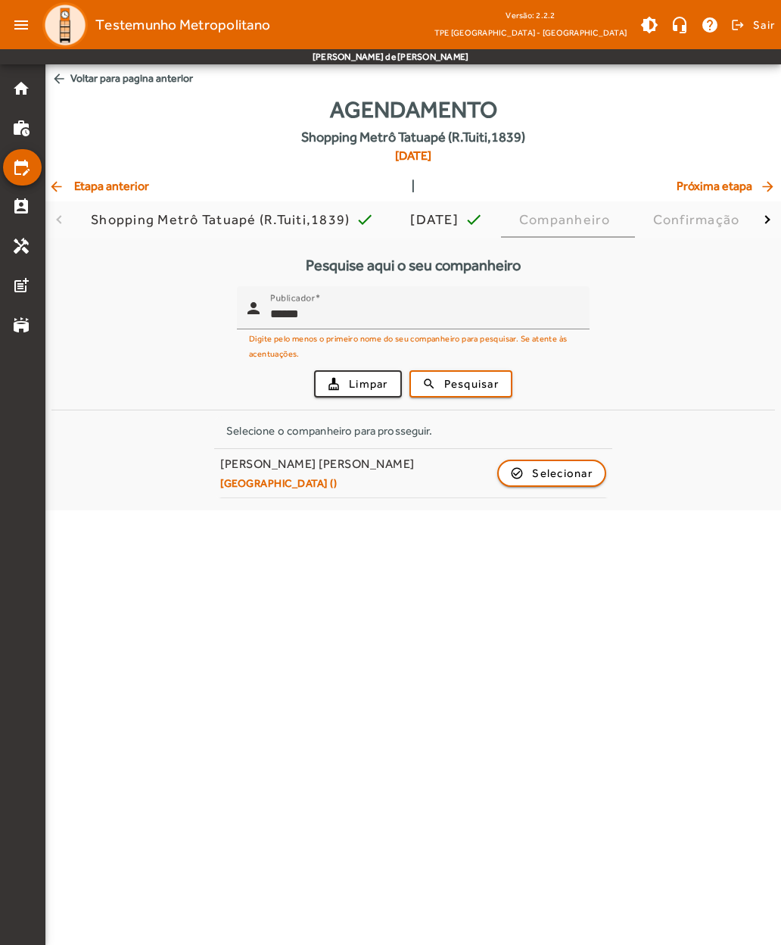
click at [524, 469] on span "button" at bounding box center [552, 473] width 106 height 36
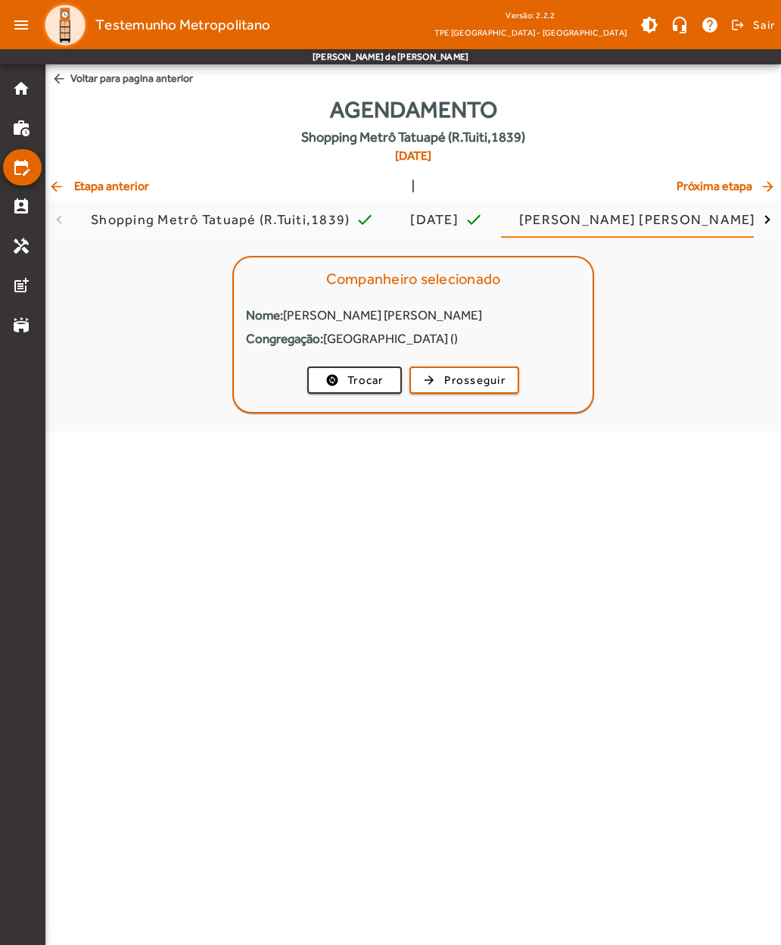
click at [432, 377] on span "button" at bounding box center [464, 380] width 107 height 36
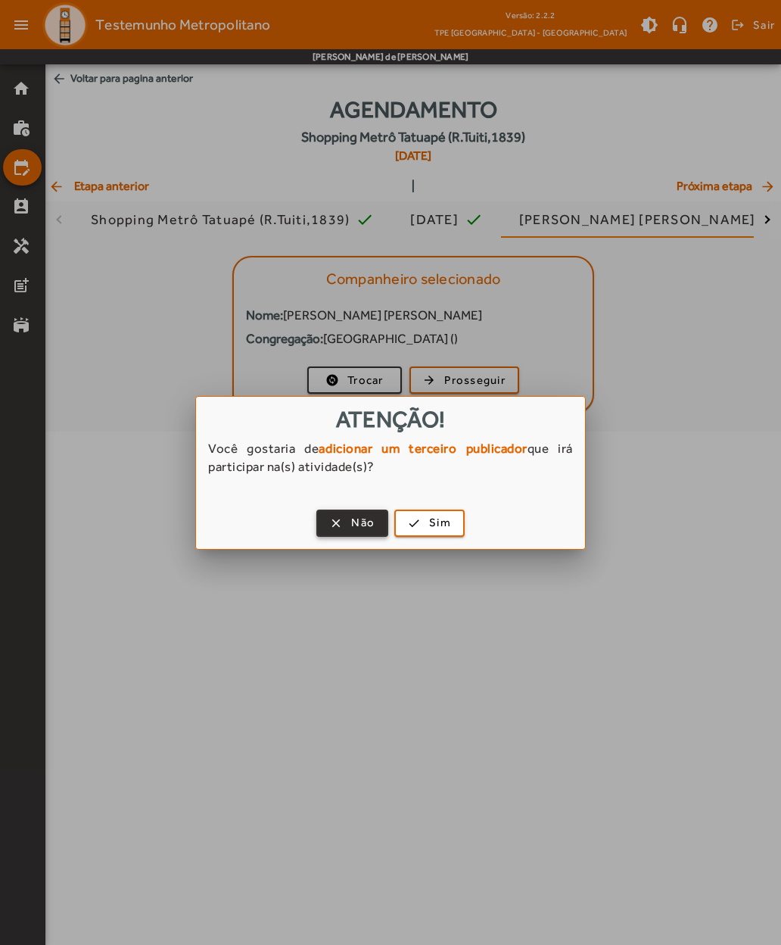
click at [344, 530] on span "button" at bounding box center [352, 523] width 69 height 36
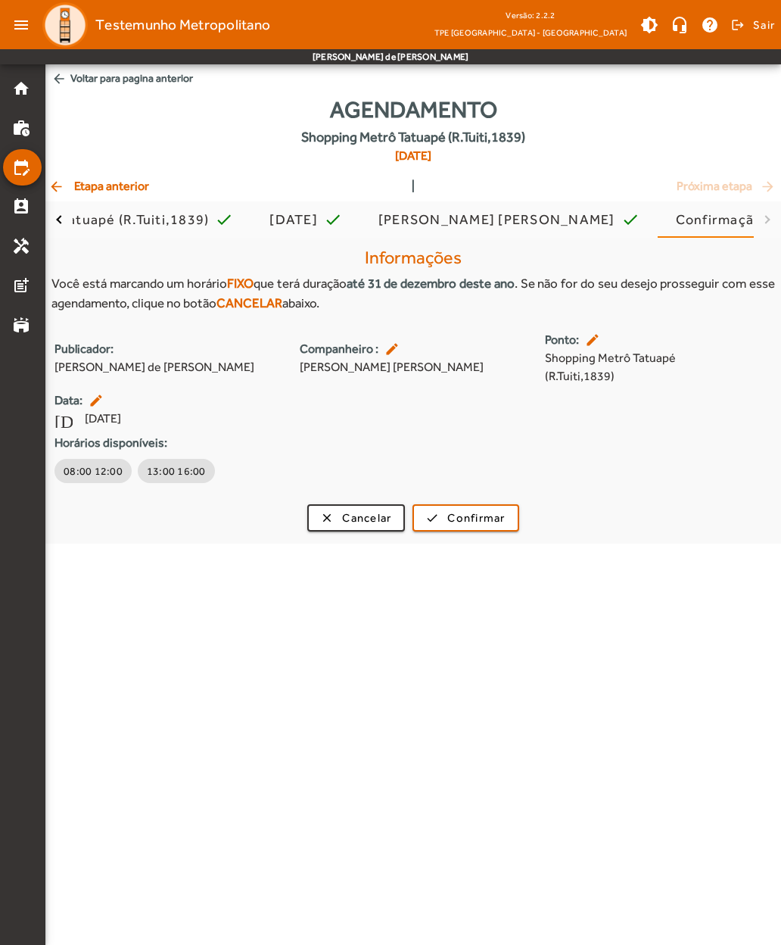
click at [339, 519] on span "button" at bounding box center [356, 518] width 95 height 36
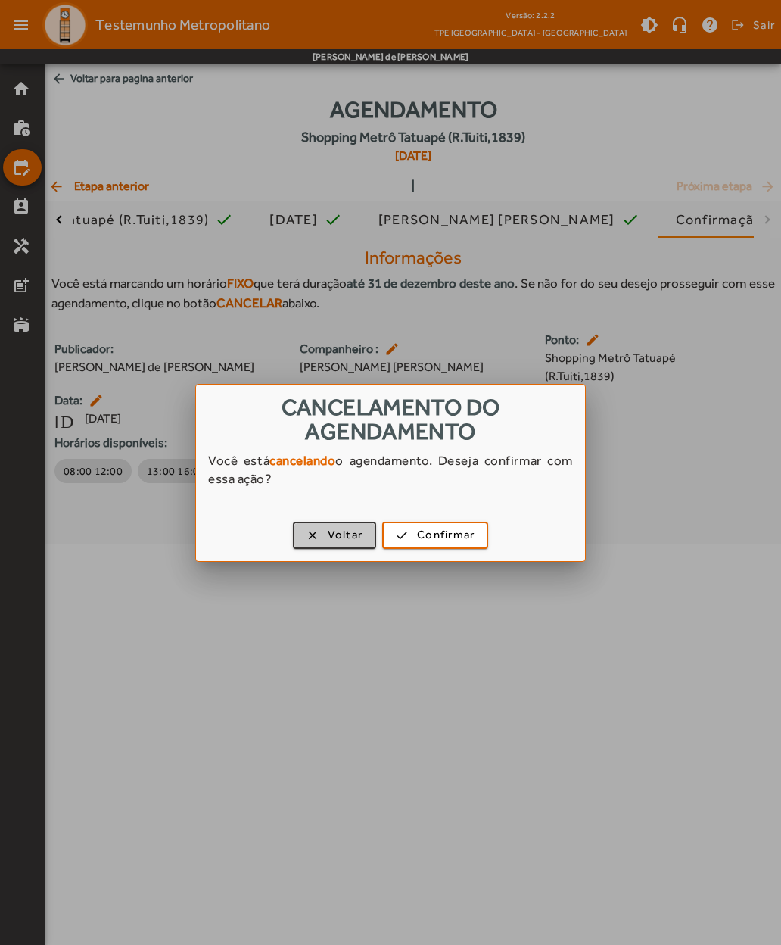
click at [317, 541] on span "button" at bounding box center [334, 535] width 81 height 36
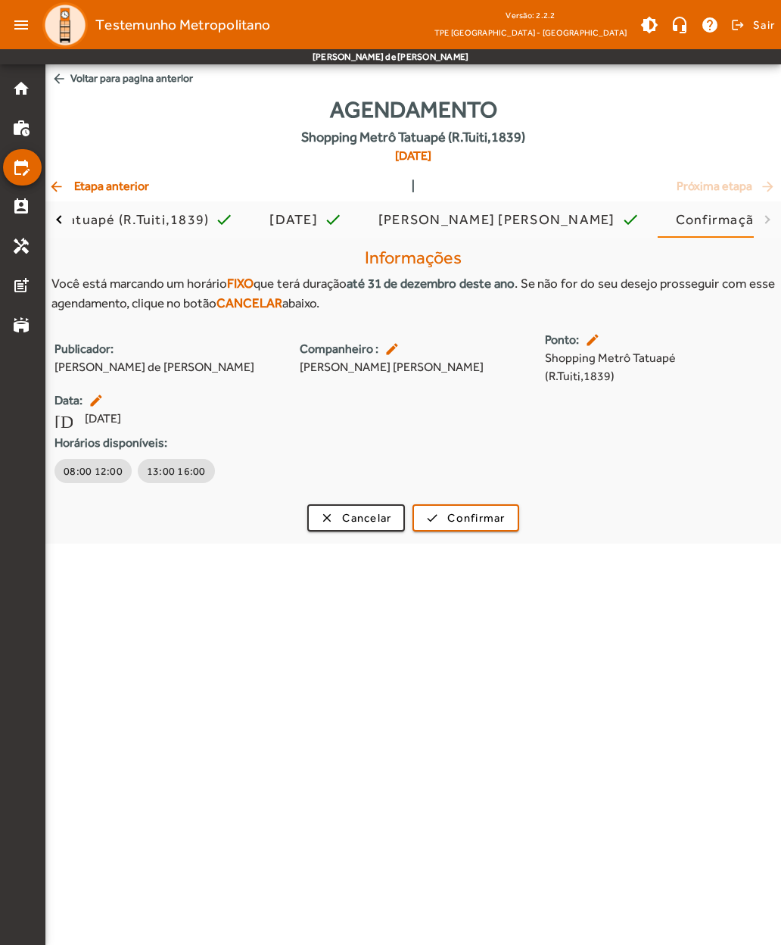
click at [68, 82] on span "arrow_back Voltar para pagina anterior" at bounding box center [413, 78] width 736 height 28
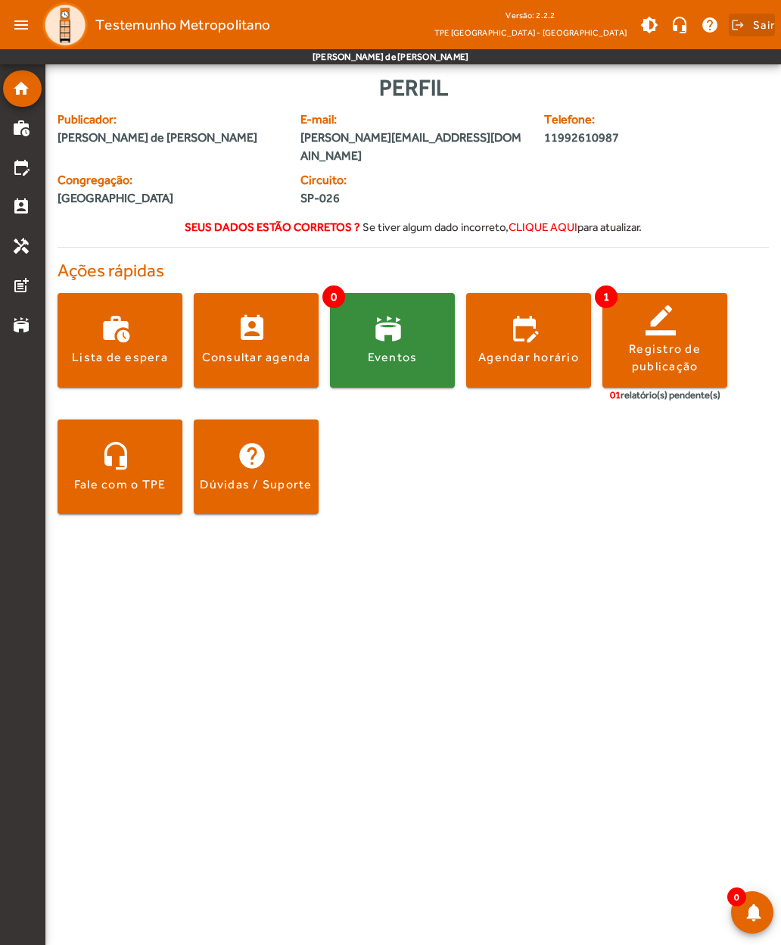
click at [751, 27] on span at bounding box center [752, 25] width 46 height 36
